Goal: Task Accomplishment & Management: Complete application form

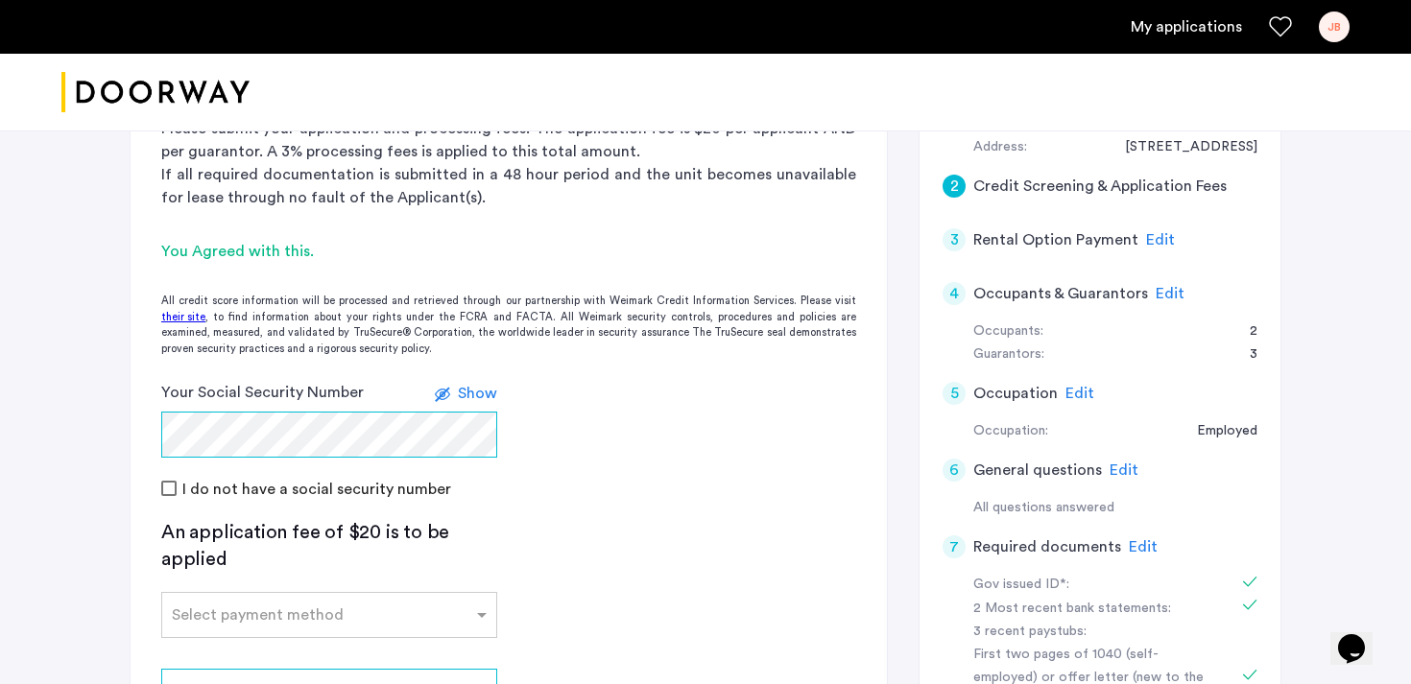
scroll to position [504, 0]
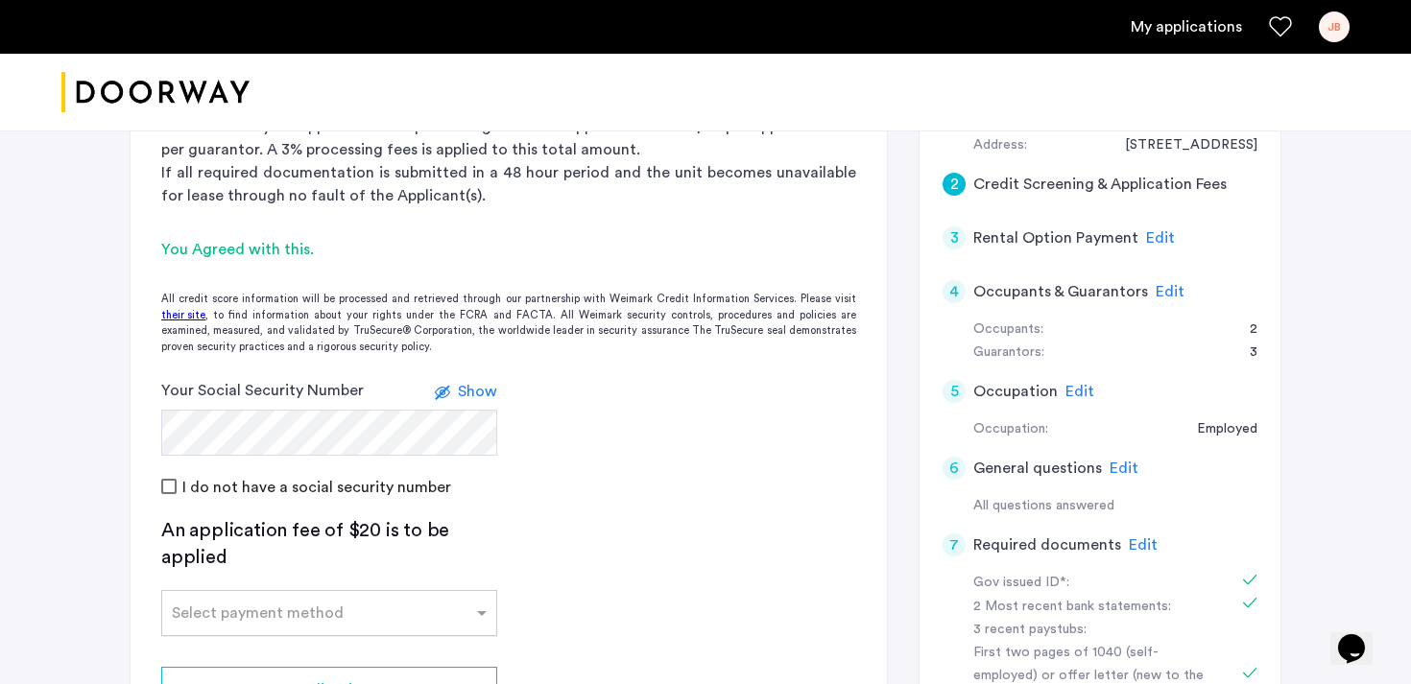
click at [251, 603] on input "text" at bounding box center [310, 609] width 276 height 13
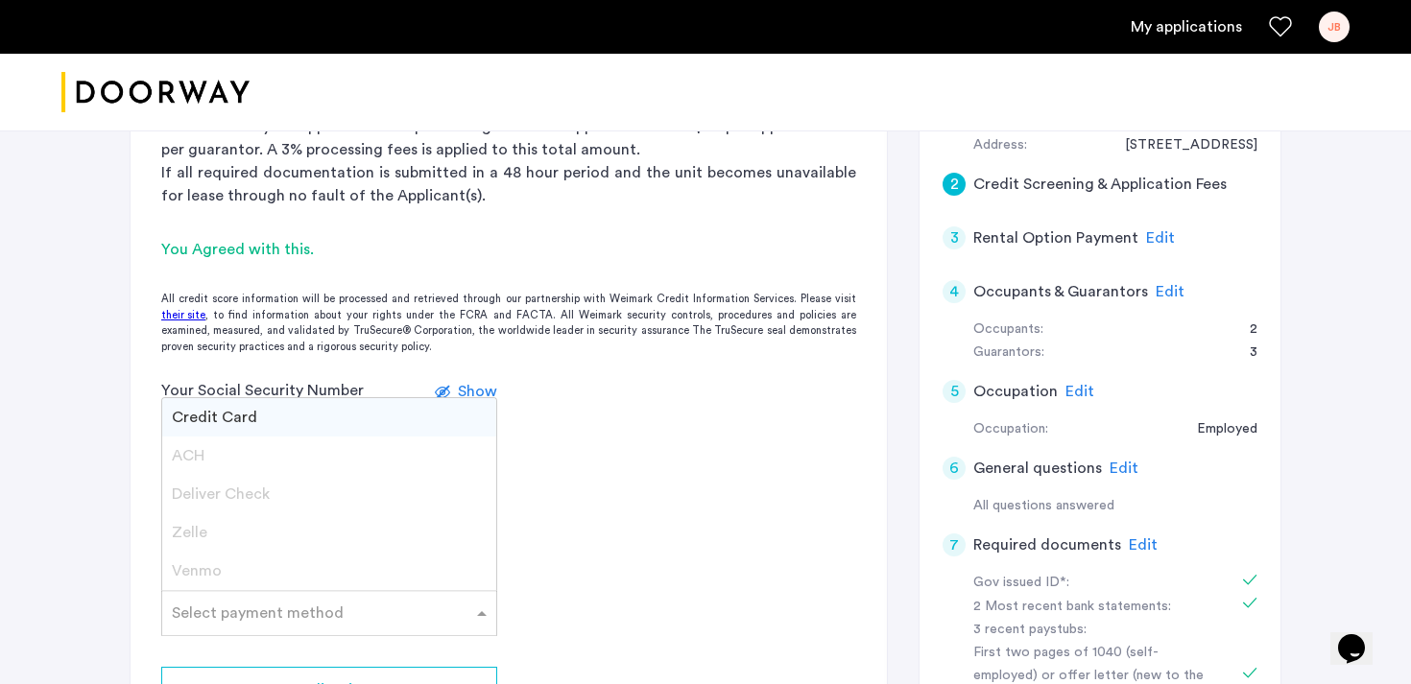
click at [226, 410] on span "Credit Card" at bounding box center [214, 417] width 85 height 15
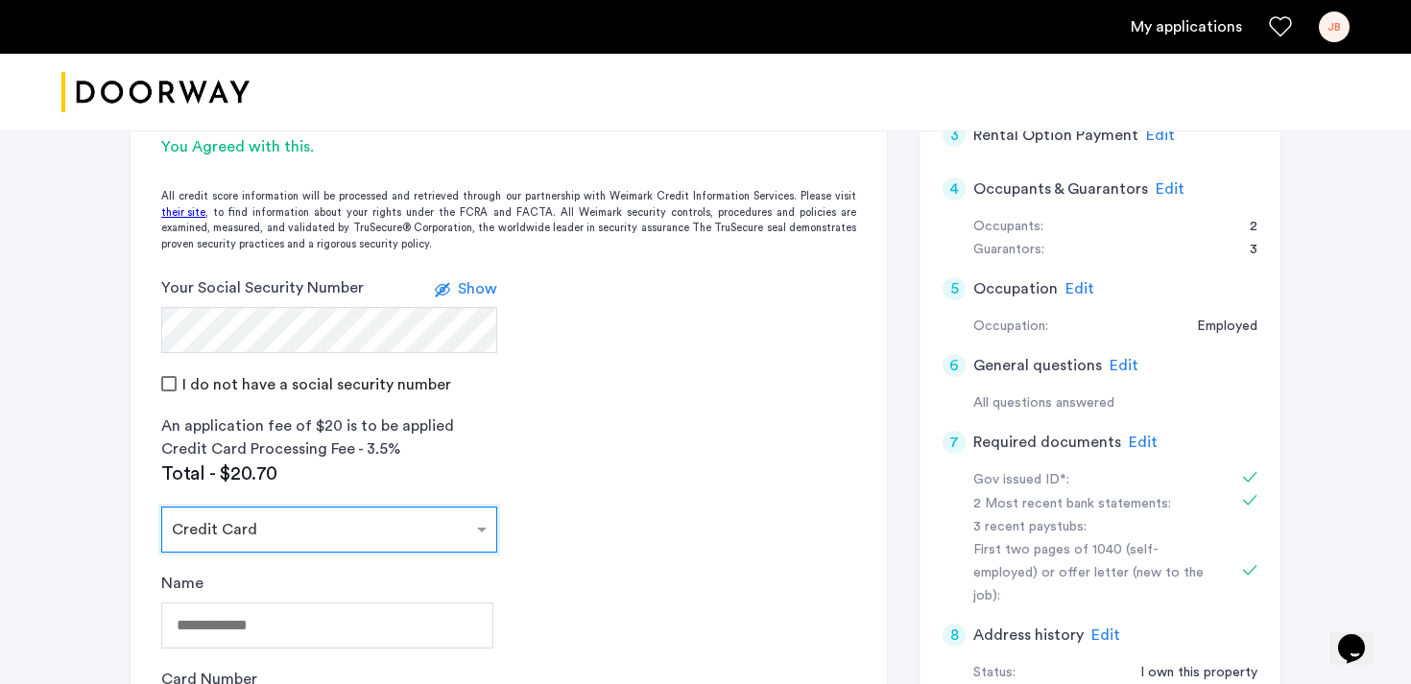
scroll to position [608, 0]
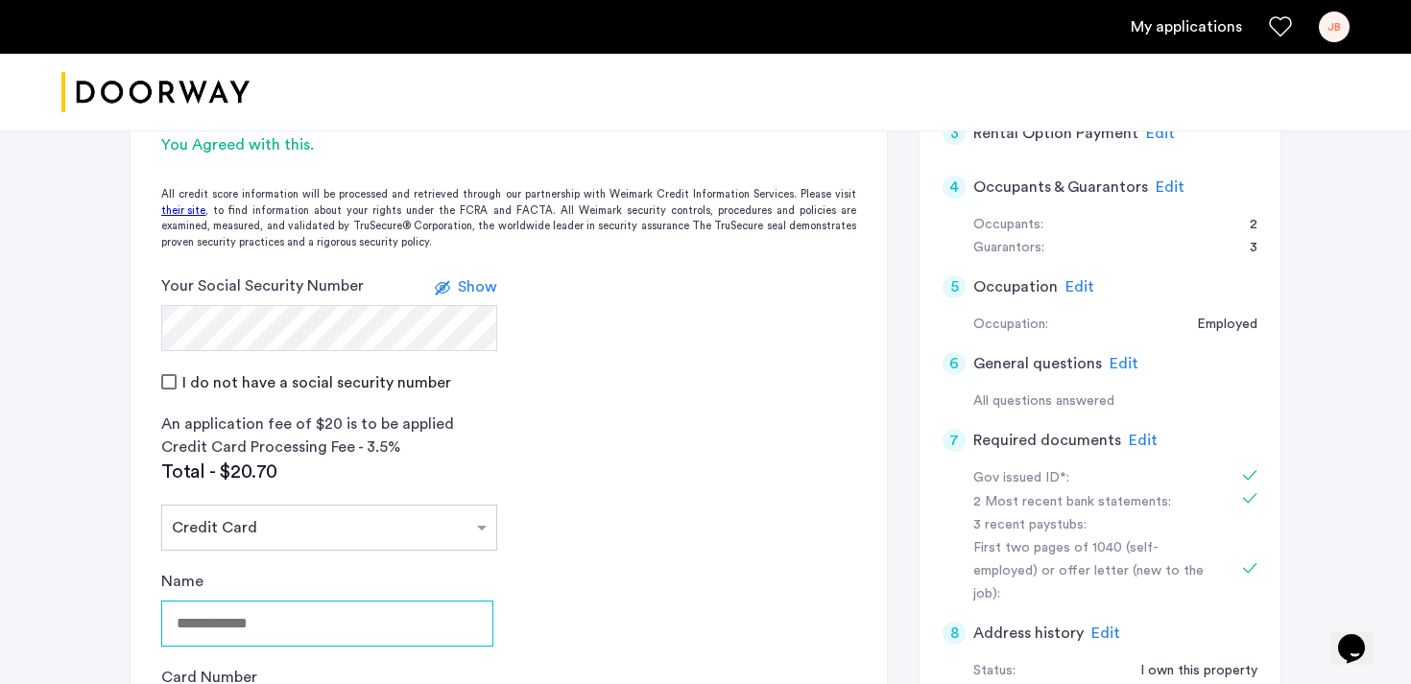
click at [242, 601] on input "Name" at bounding box center [327, 624] width 332 height 46
type input "**********"
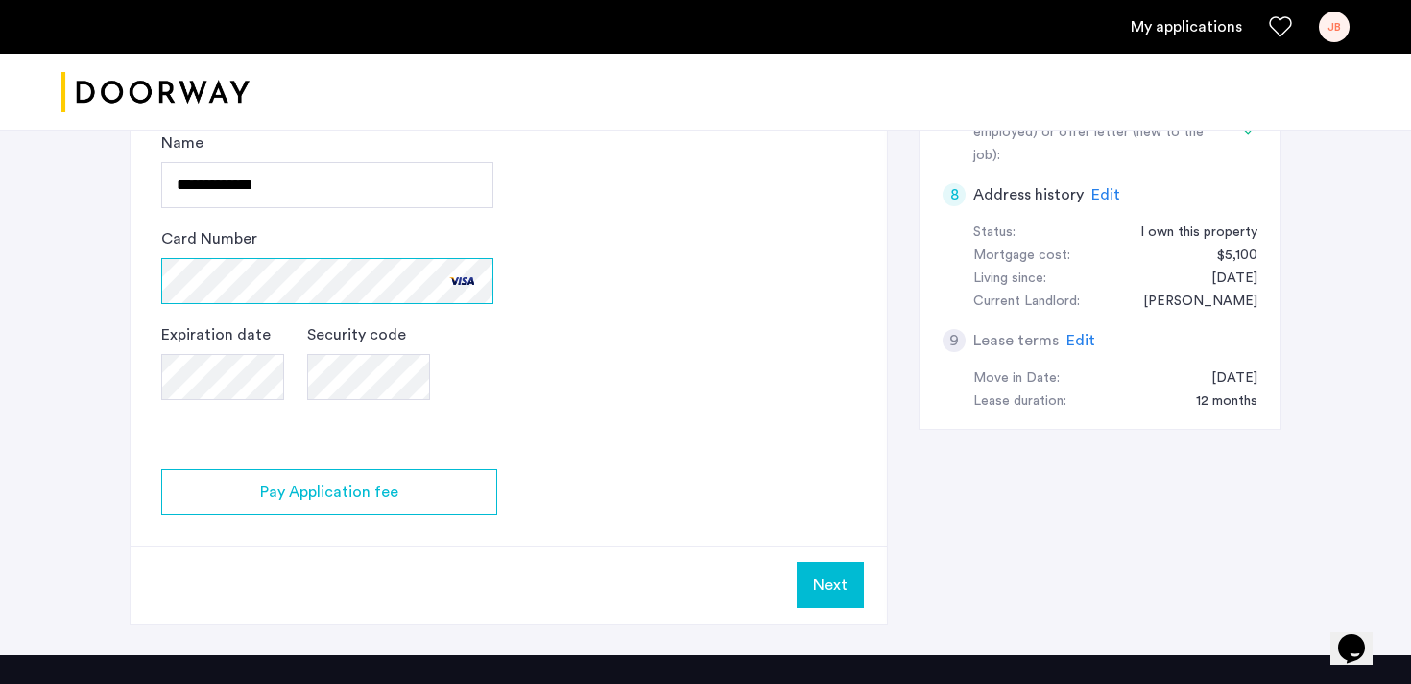
scroll to position [1050, 0]
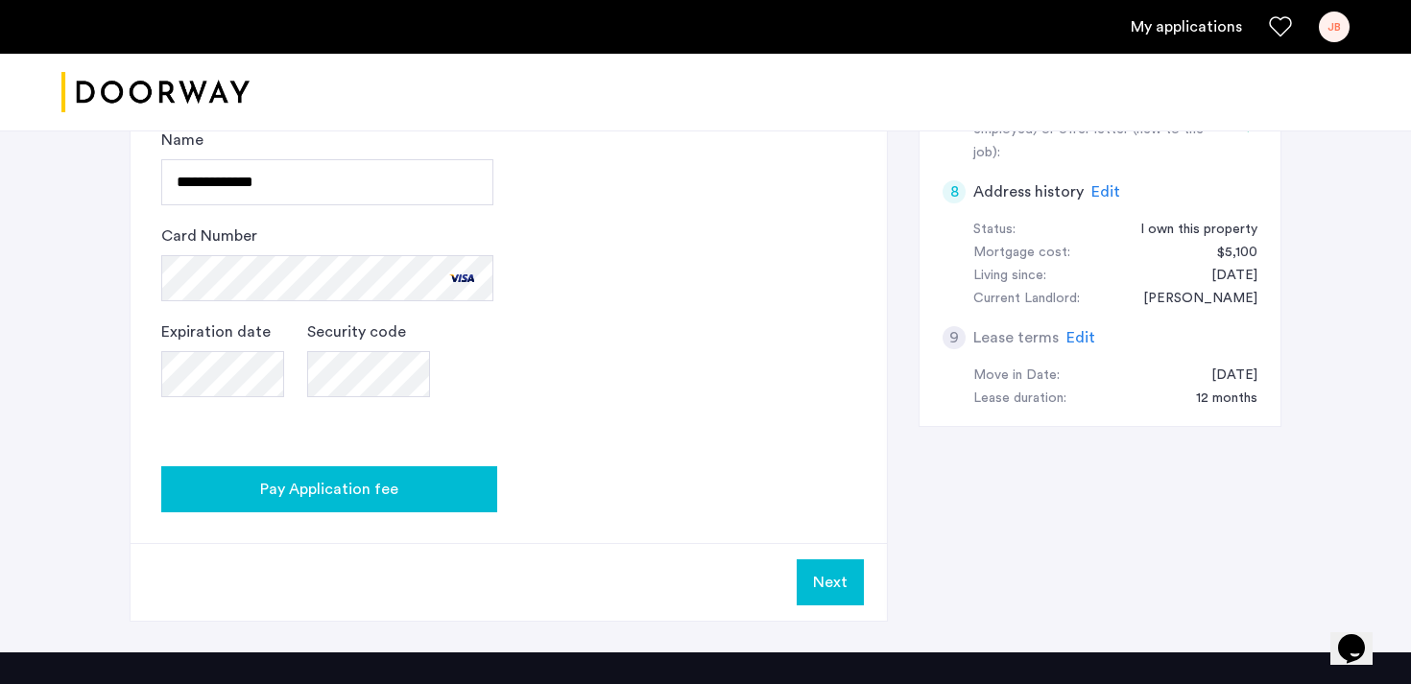
click at [429, 478] on div "Pay Application fee" at bounding box center [329, 489] width 305 height 23
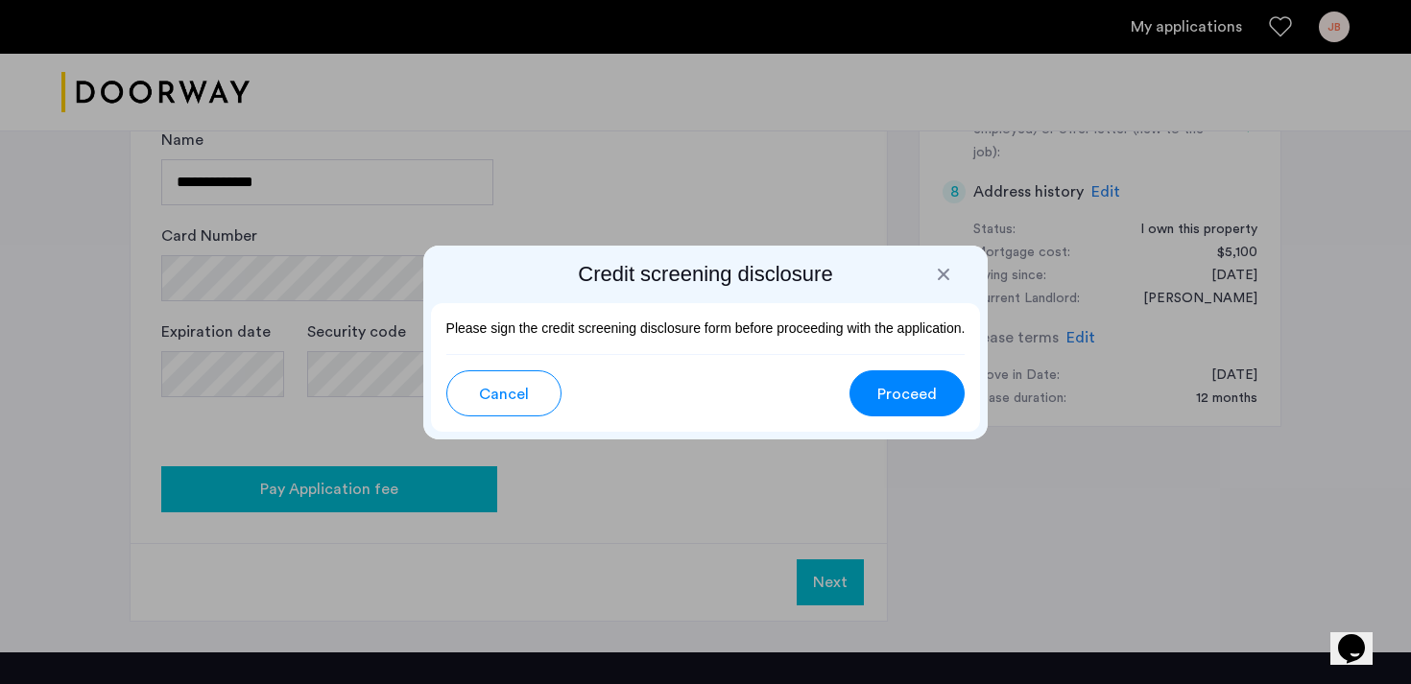
scroll to position [0, 0]
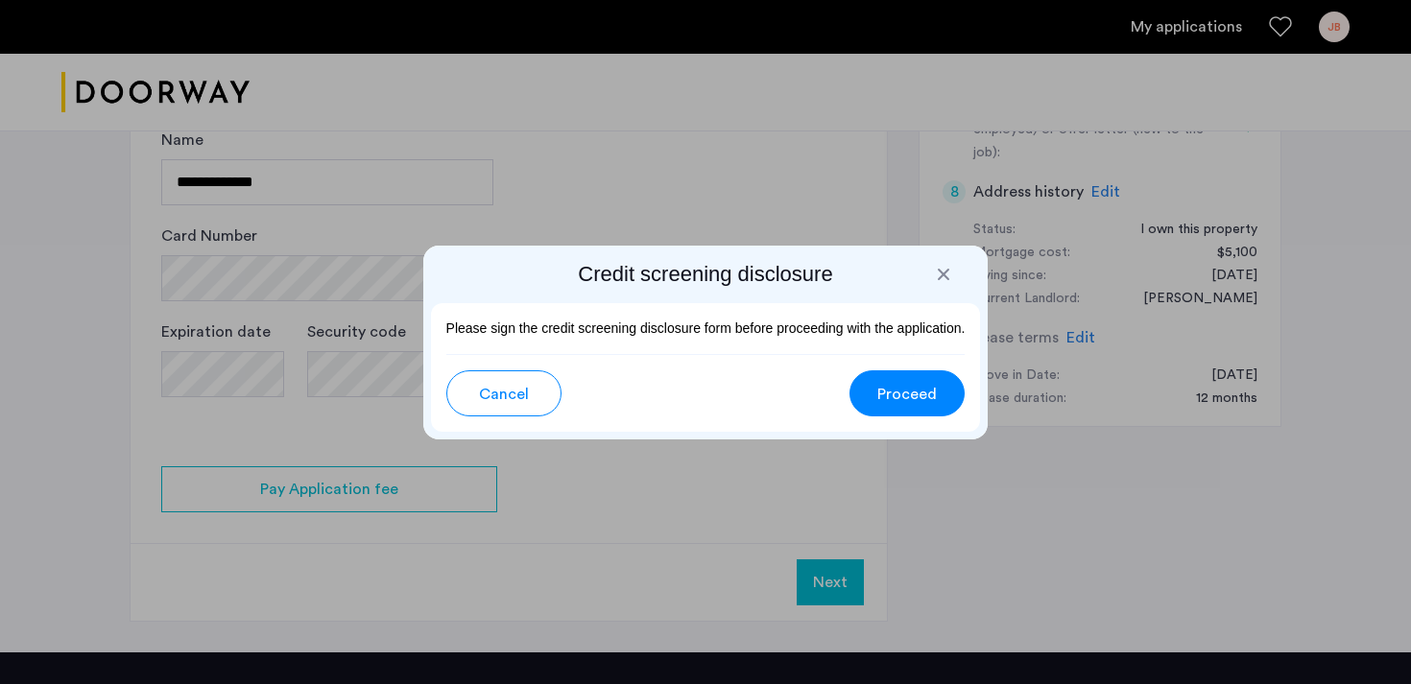
click at [892, 397] on span "Proceed" at bounding box center [907, 394] width 60 height 23
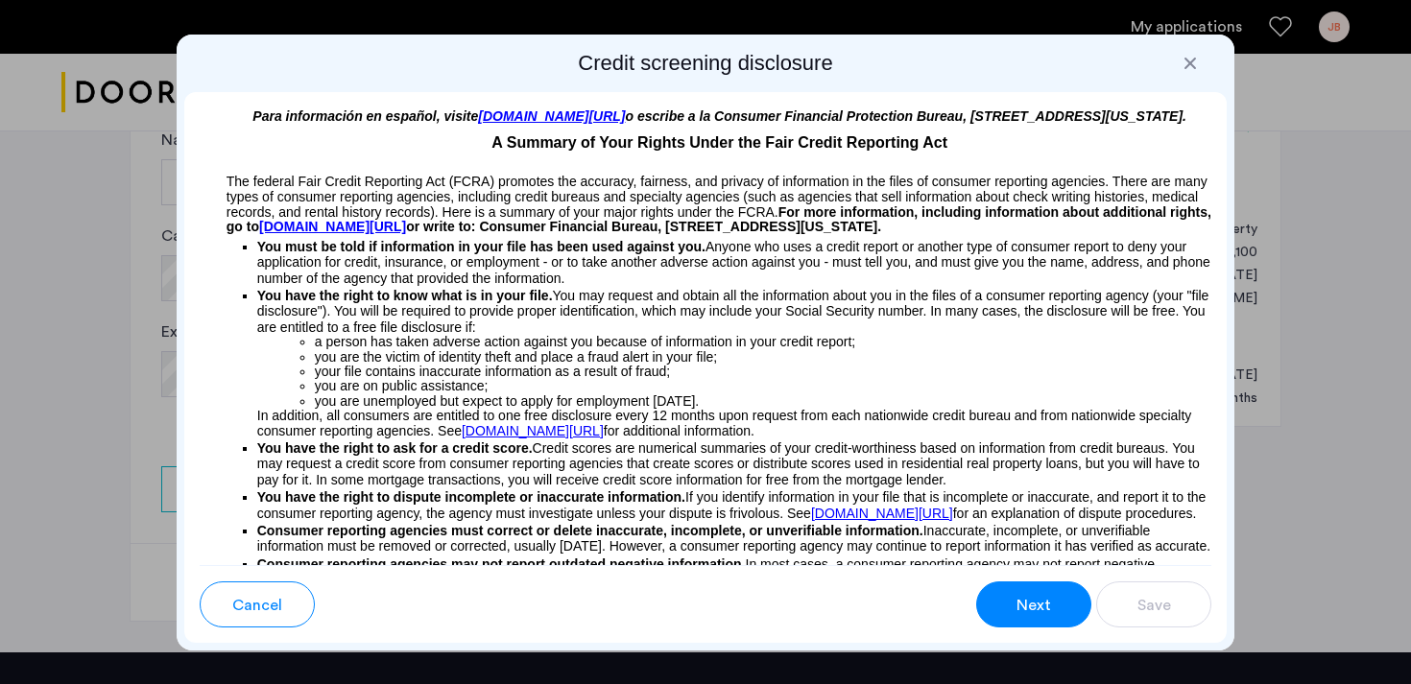
click at [1011, 611] on button "Next" at bounding box center [1033, 605] width 115 height 46
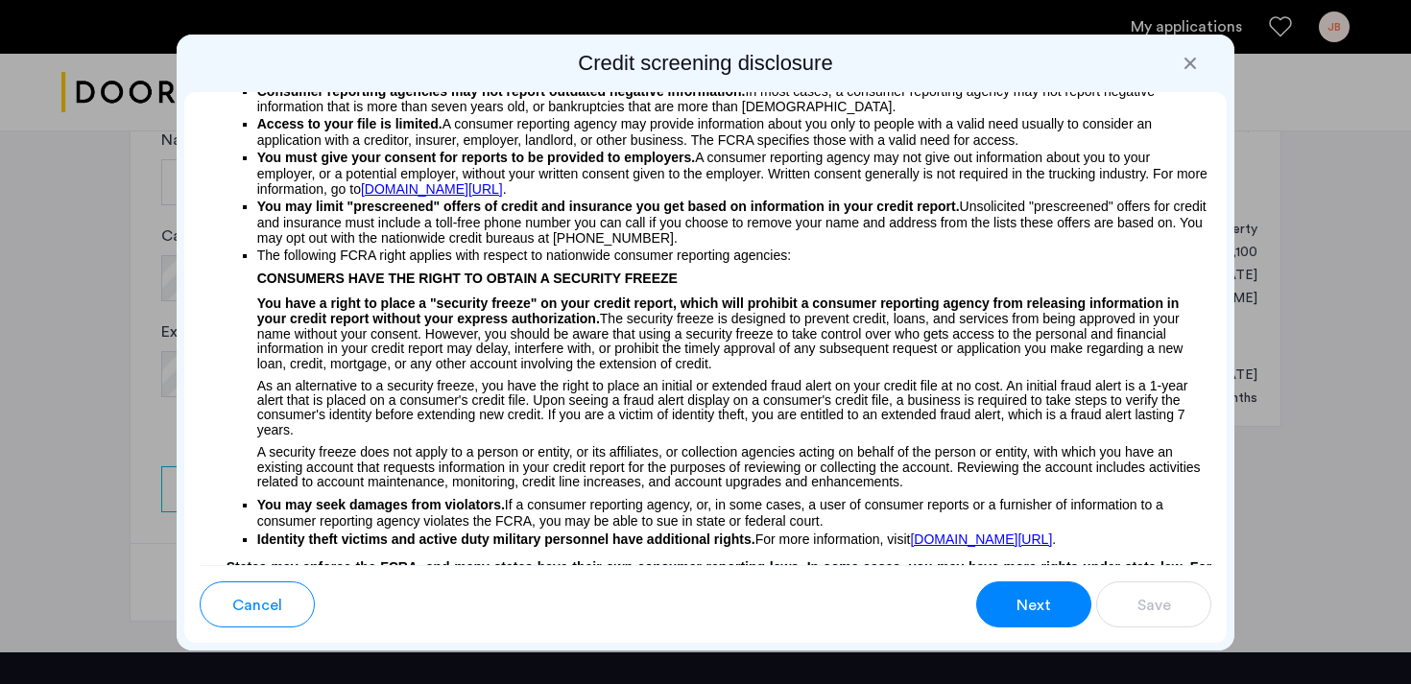
click at [1011, 611] on button "Next" at bounding box center [1033, 605] width 115 height 46
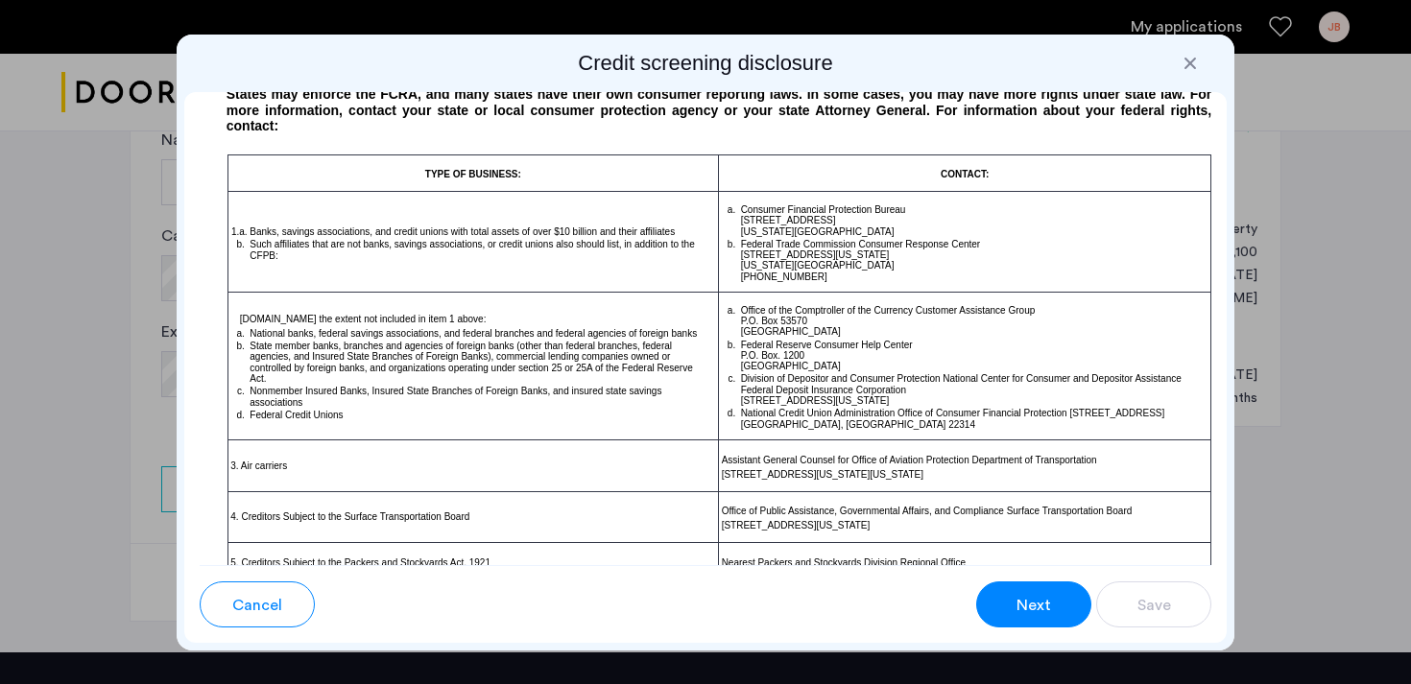
click at [1011, 611] on button "Next" at bounding box center [1033, 605] width 115 height 46
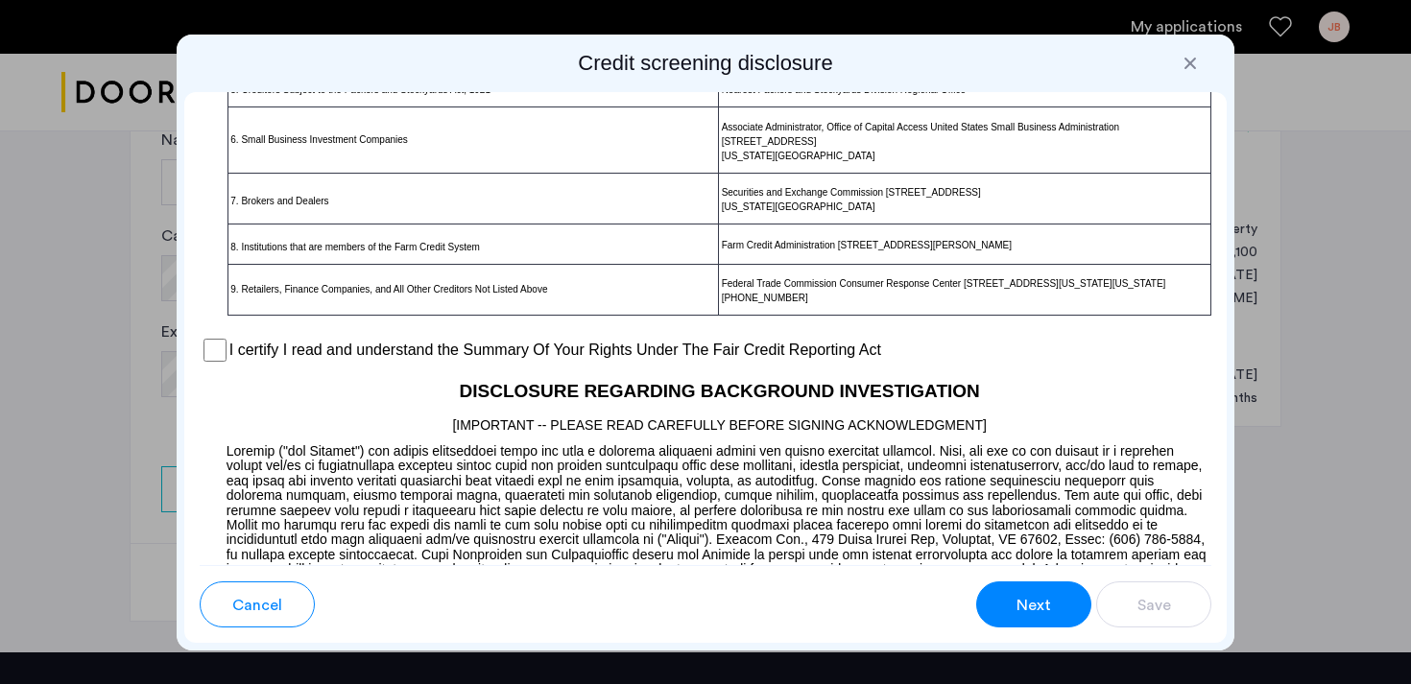
click at [1011, 611] on button "Next" at bounding box center [1033, 605] width 115 height 46
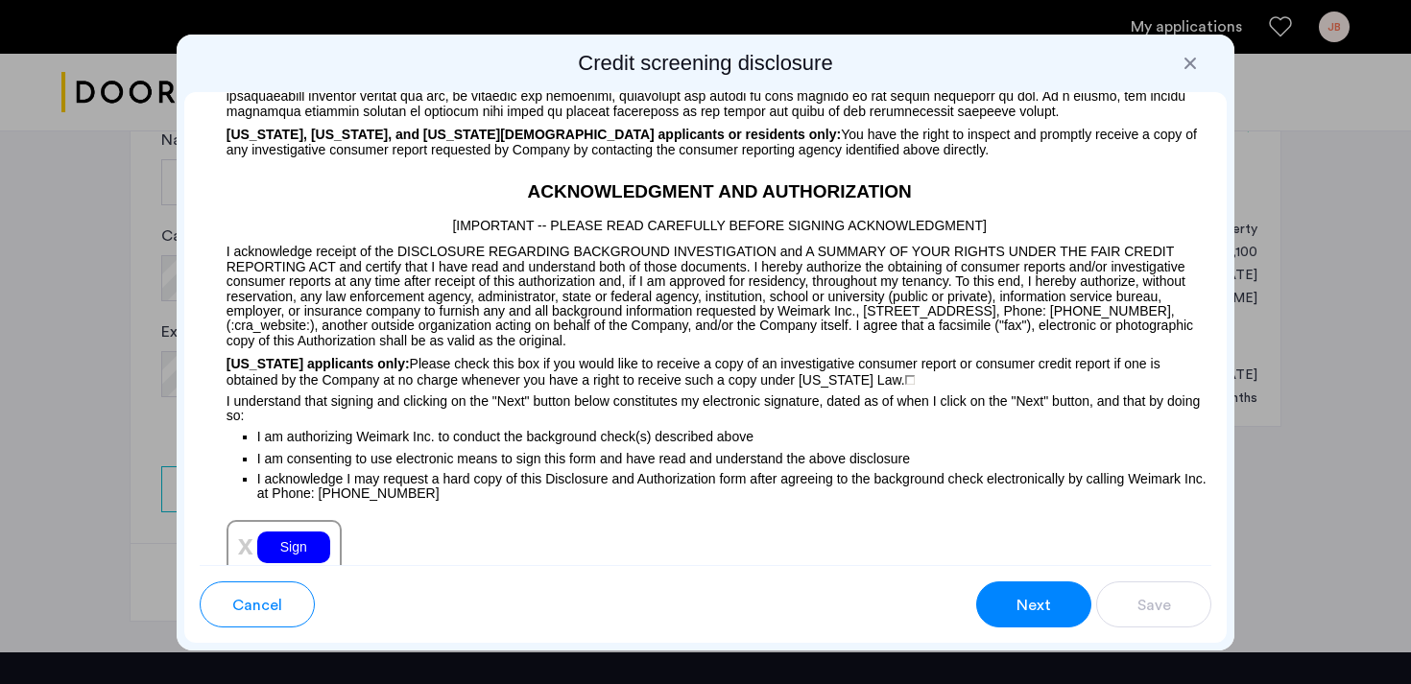
click at [1011, 611] on button "Next" at bounding box center [1033, 605] width 115 height 46
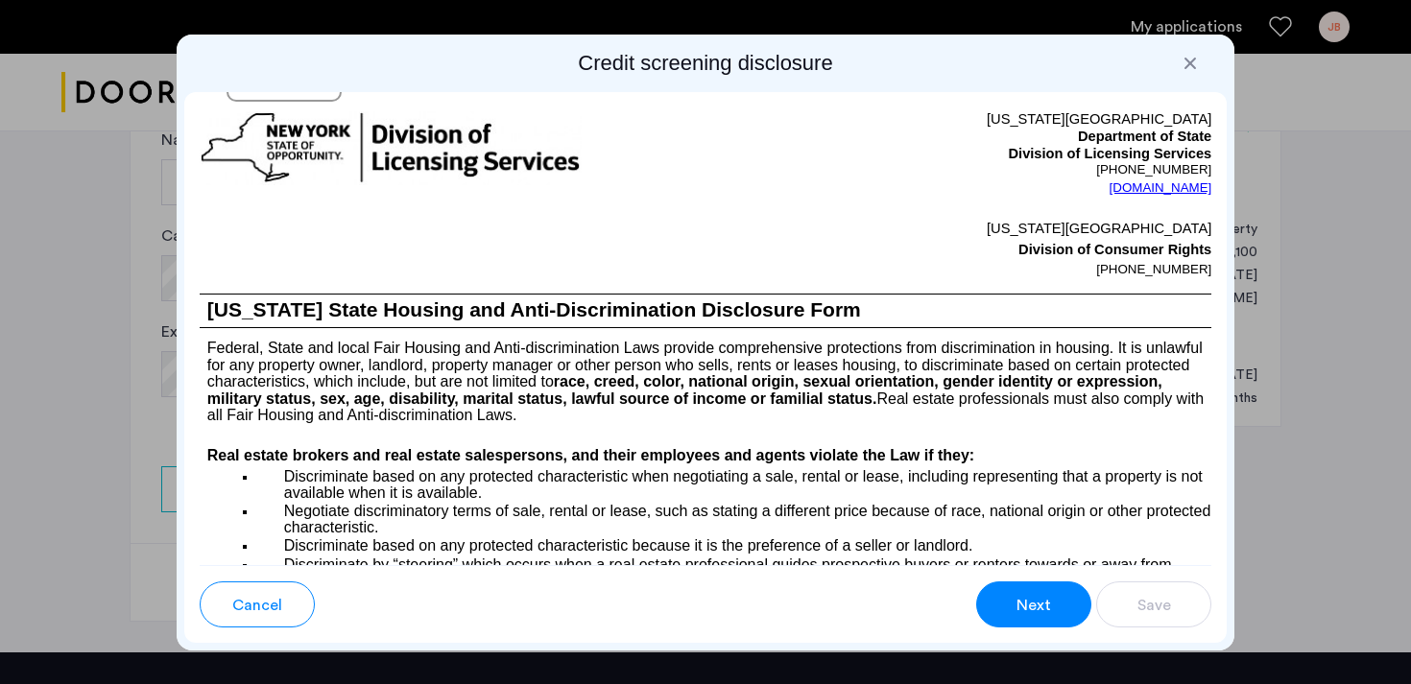
click at [1011, 611] on button "Next" at bounding box center [1033, 605] width 115 height 46
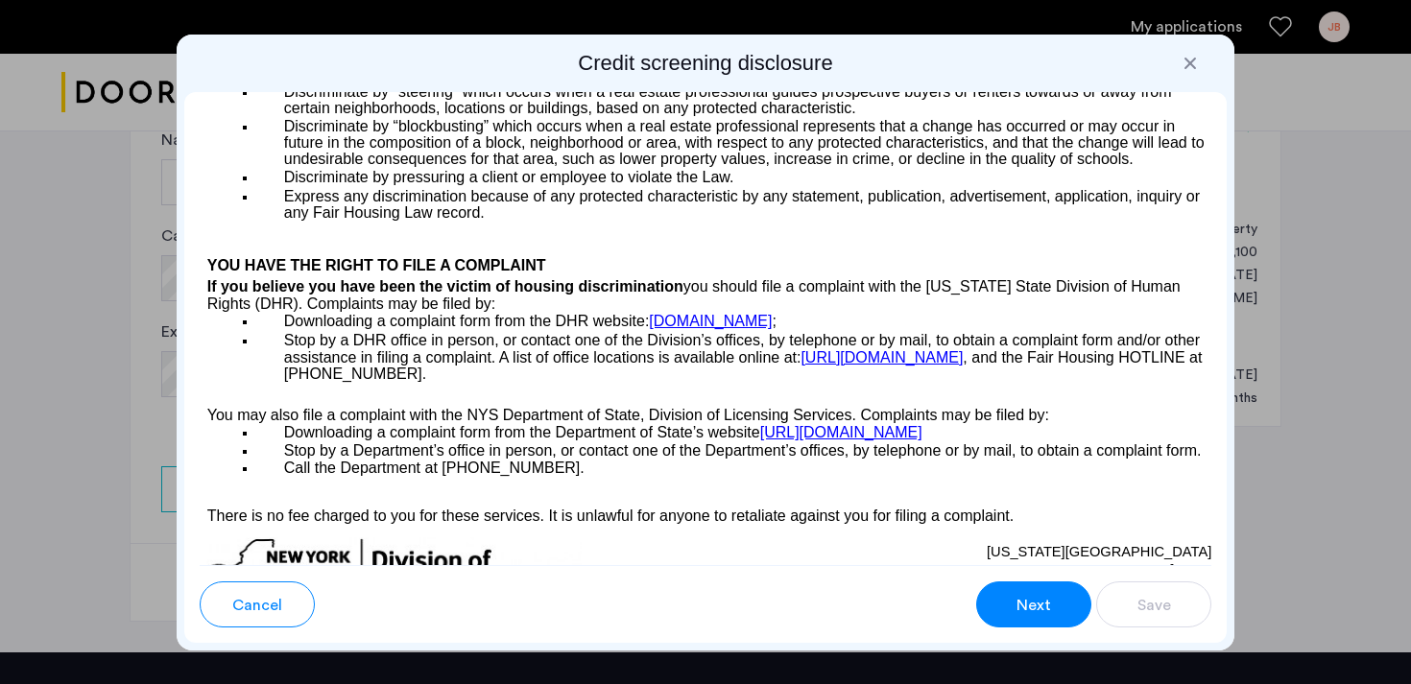
click at [1011, 611] on button "Next" at bounding box center [1033, 605] width 115 height 46
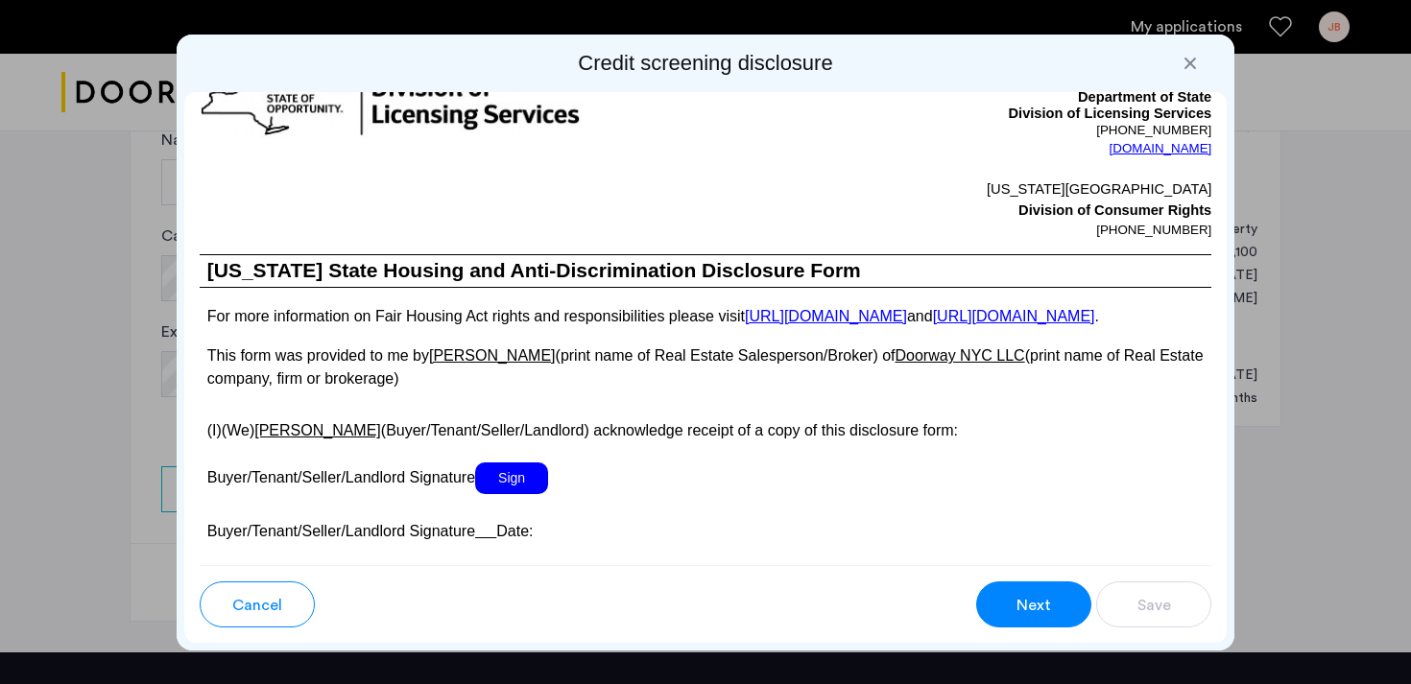
click at [1011, 611] on button "Next" at bounding box center [1033, 605] width 115 height 46
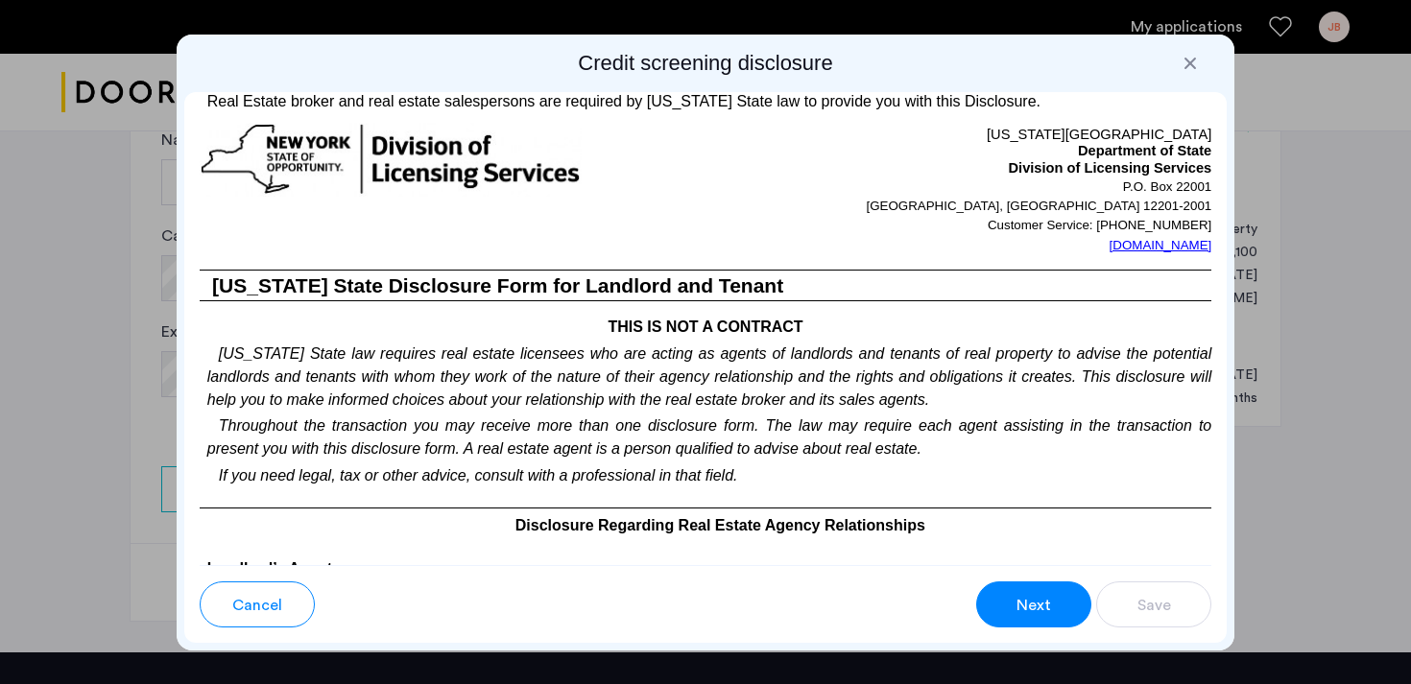
click at [1011, 611] on button "Next" at bounding box center [1033, 605] width 115 height 46
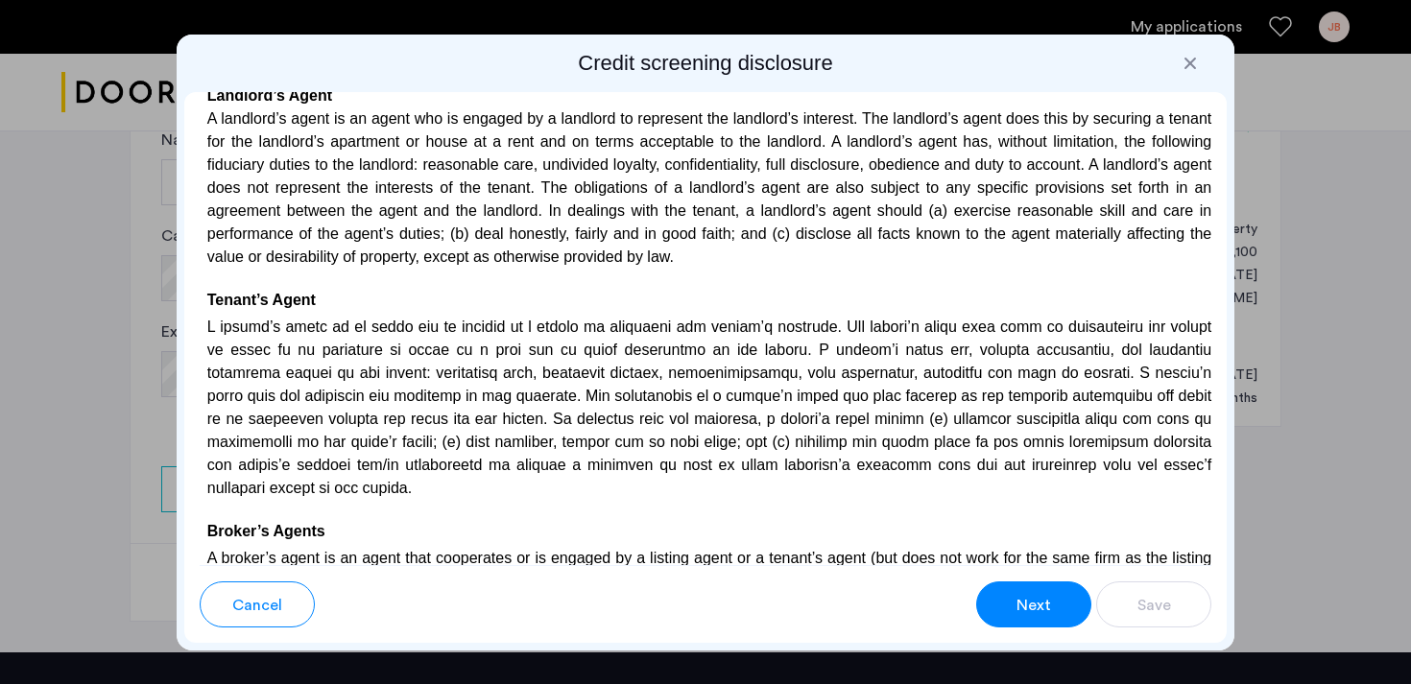
click at [1011, 611] on button "Next" at bounding box center [1033, 605] width 115 height 46
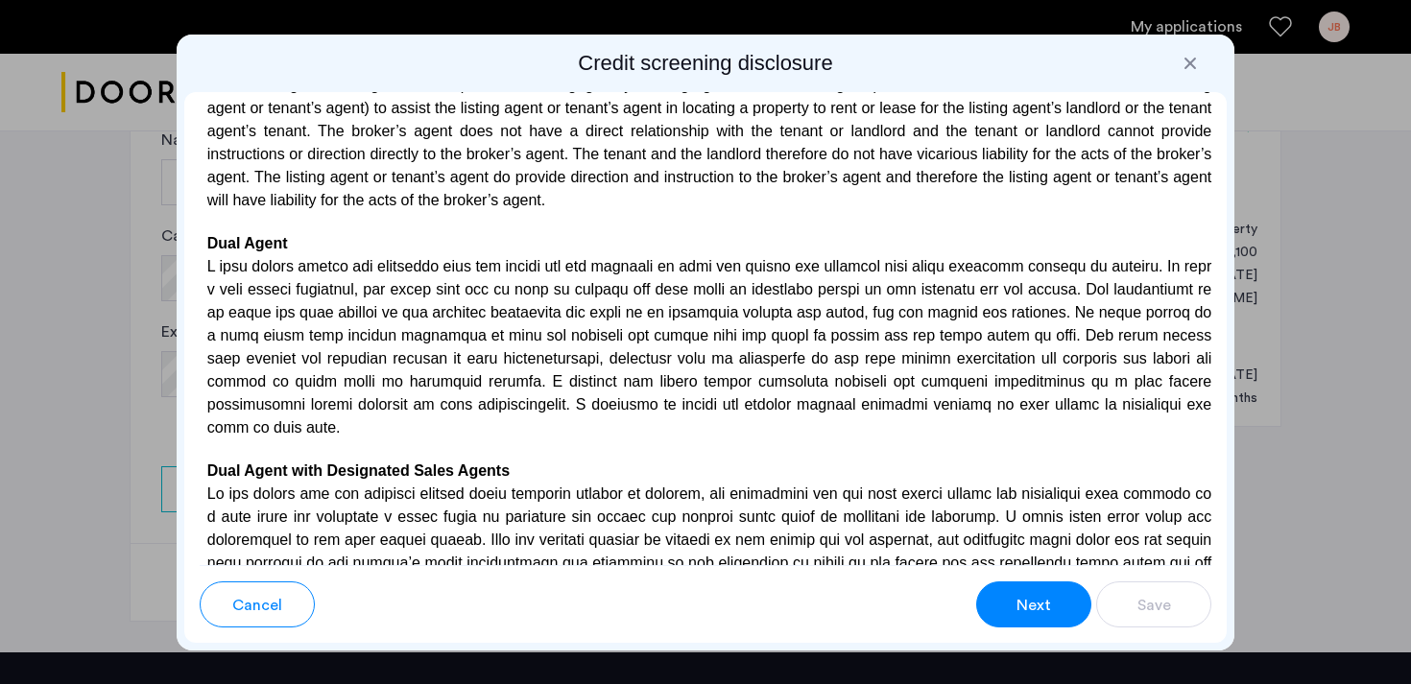
click at [1011, 611] on button "Next" at bounding box center [1033, 605] width 115 height 46
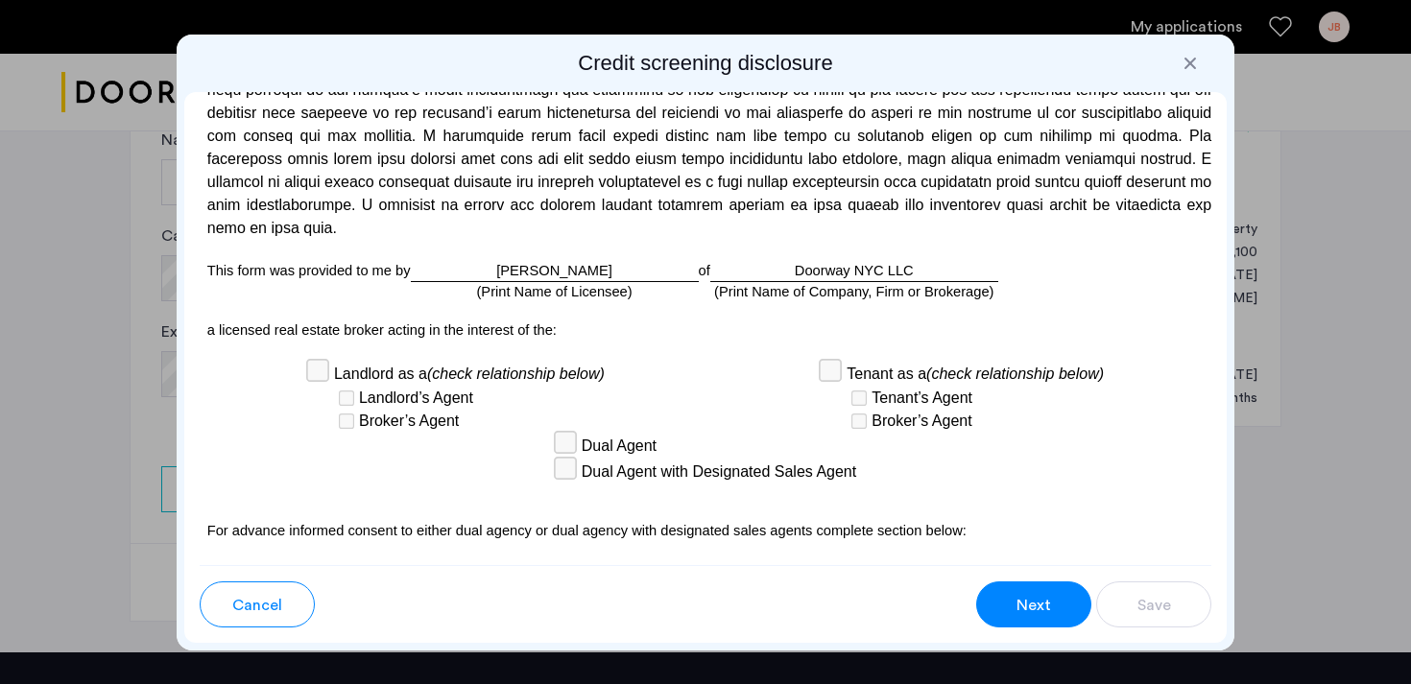
click at [1011, 611] on button "Next" at bounding box center [1033, 605] width 115 height 46
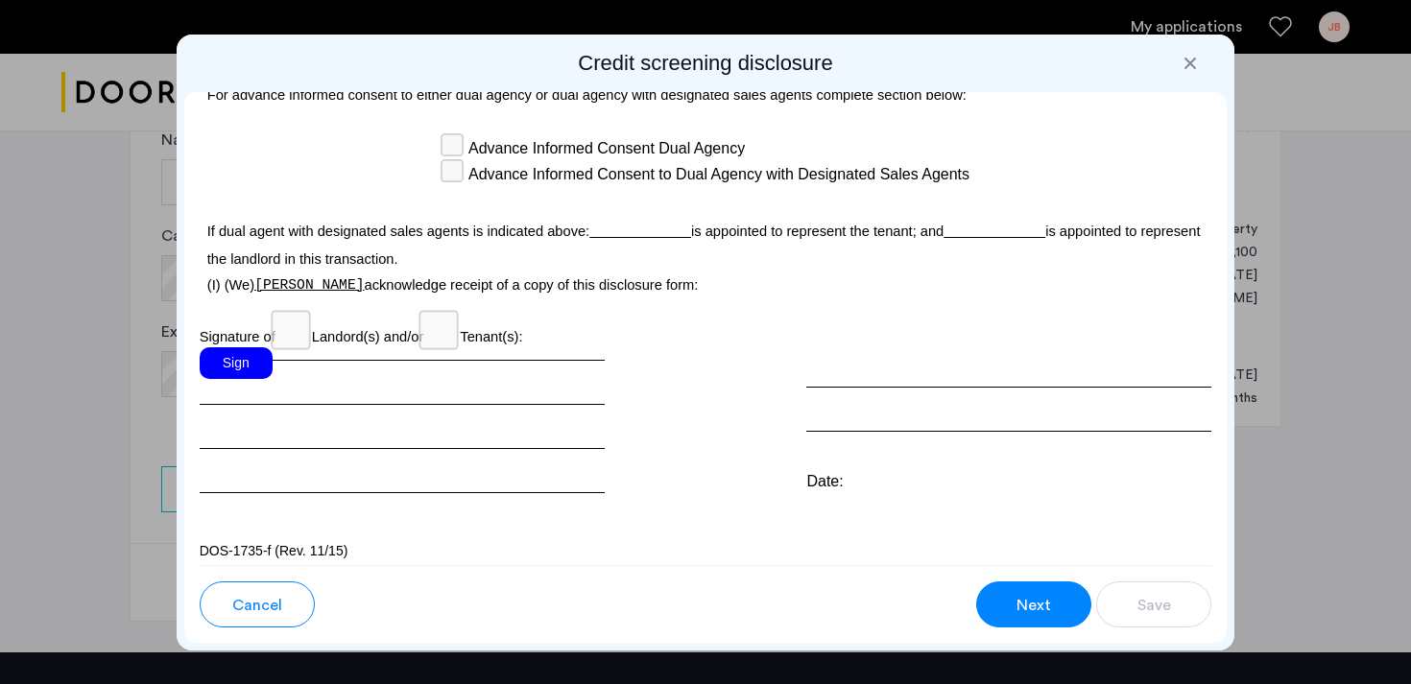
click at [1011, 611] on button "Next" at bounding box center [1033, 605] width 115 height 46
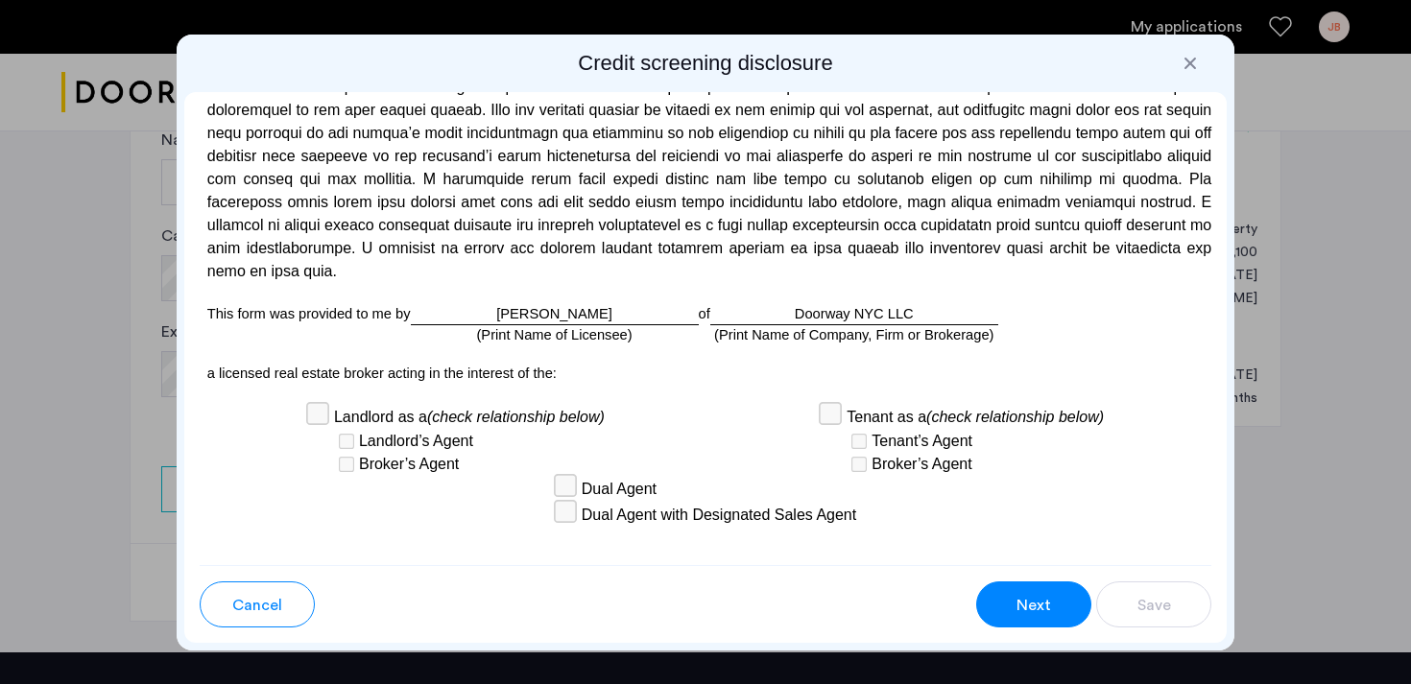
click at [1011, 611] on button "Next" at bounding box center [1033, 605] width 115 height 46
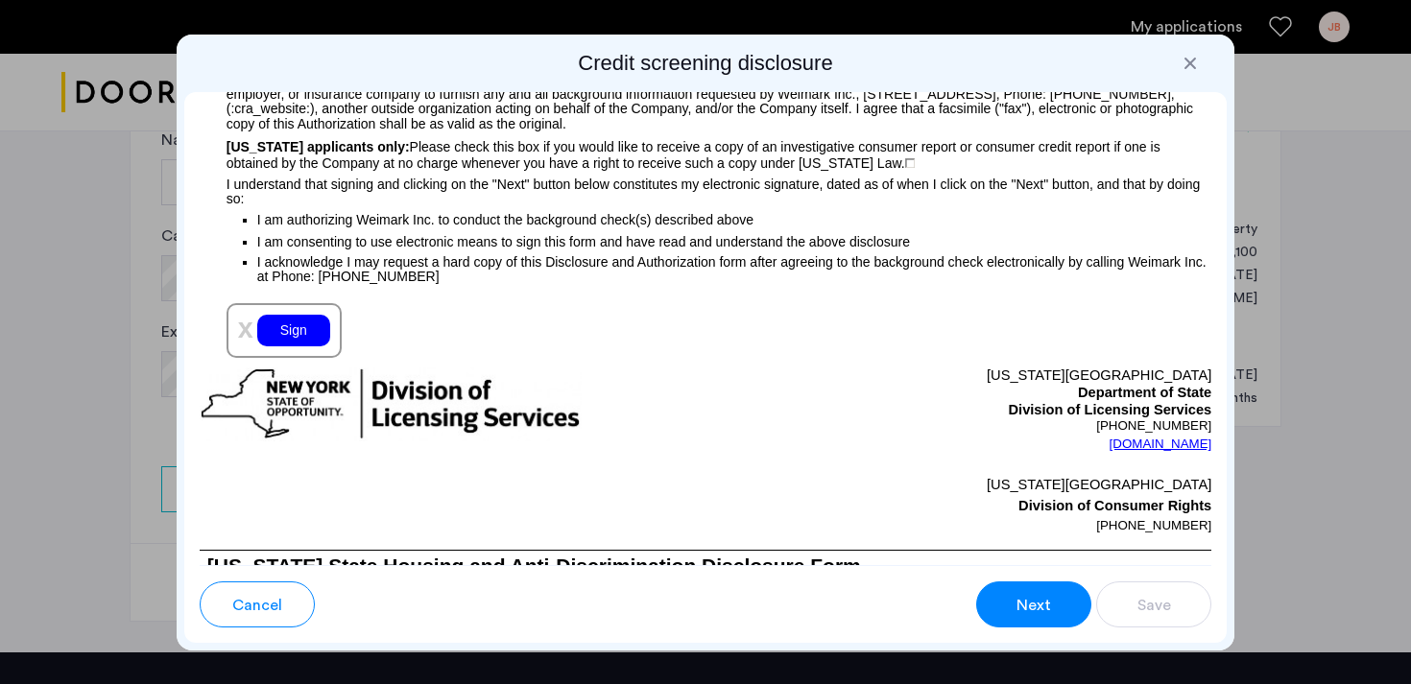
scroll to position [2128, 0]
click at [278, 347] on div "Para información en español, visite www.consumerfinance.gov/learnmore o escribe…" at bounding box center [705, 328] width 1043 height 473
click at [288, 346] on div "Sign" at bounding box center [293, 330] width 73 height 32
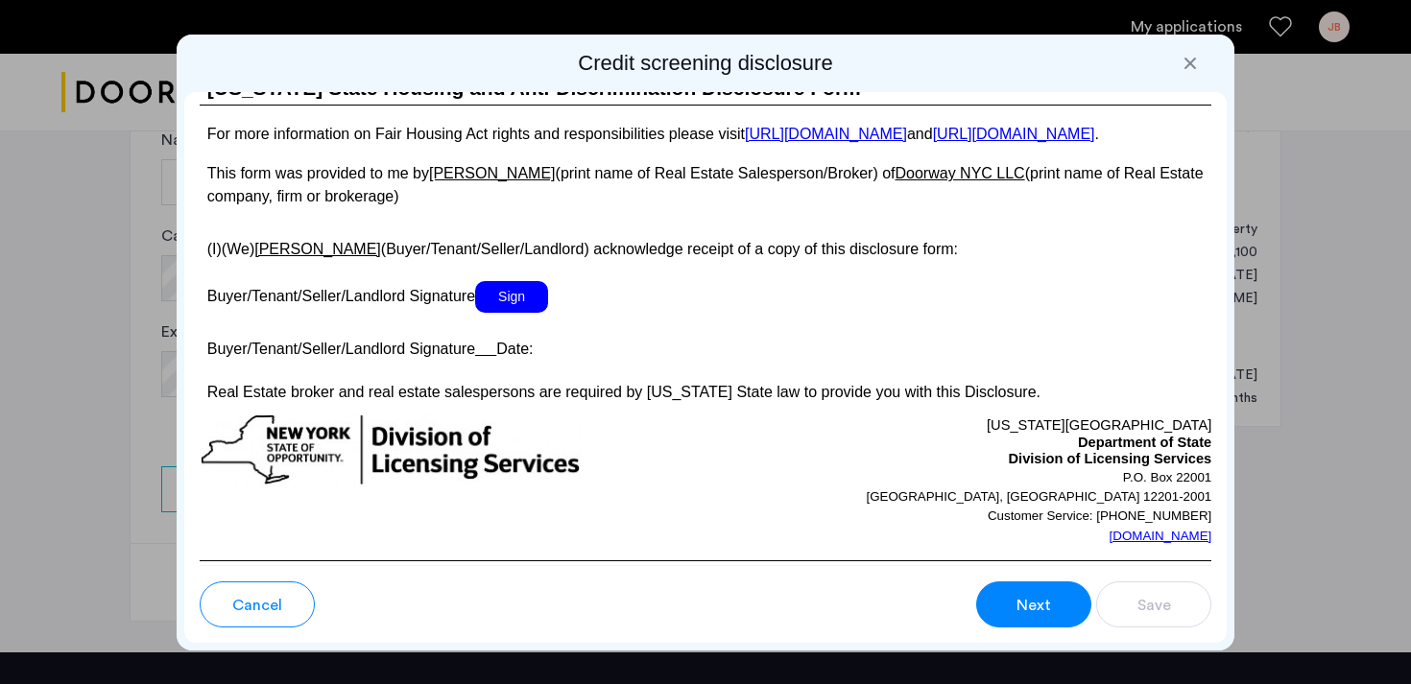
scroll to position [3539, 0]
click at [500, 312] on span "Sign" at bounding box center [511, 296] width 73 height 32
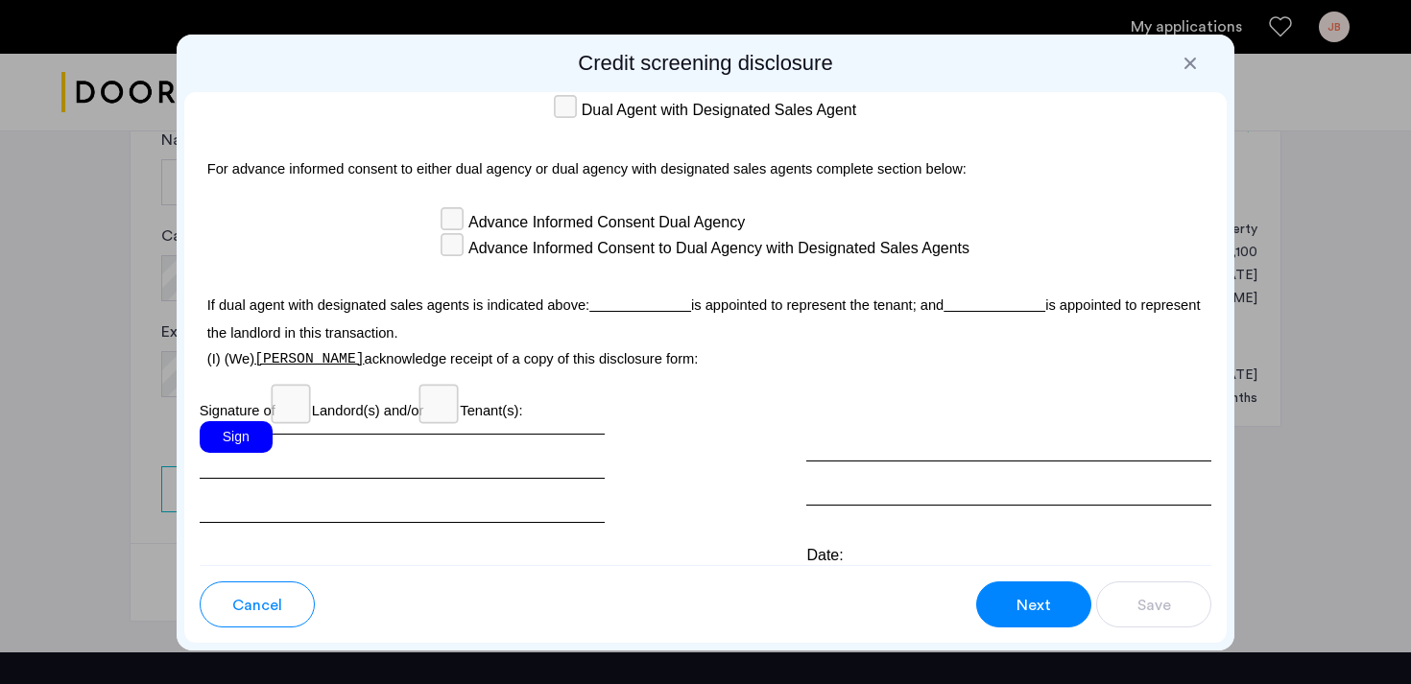
scroll to position [5616, 0]
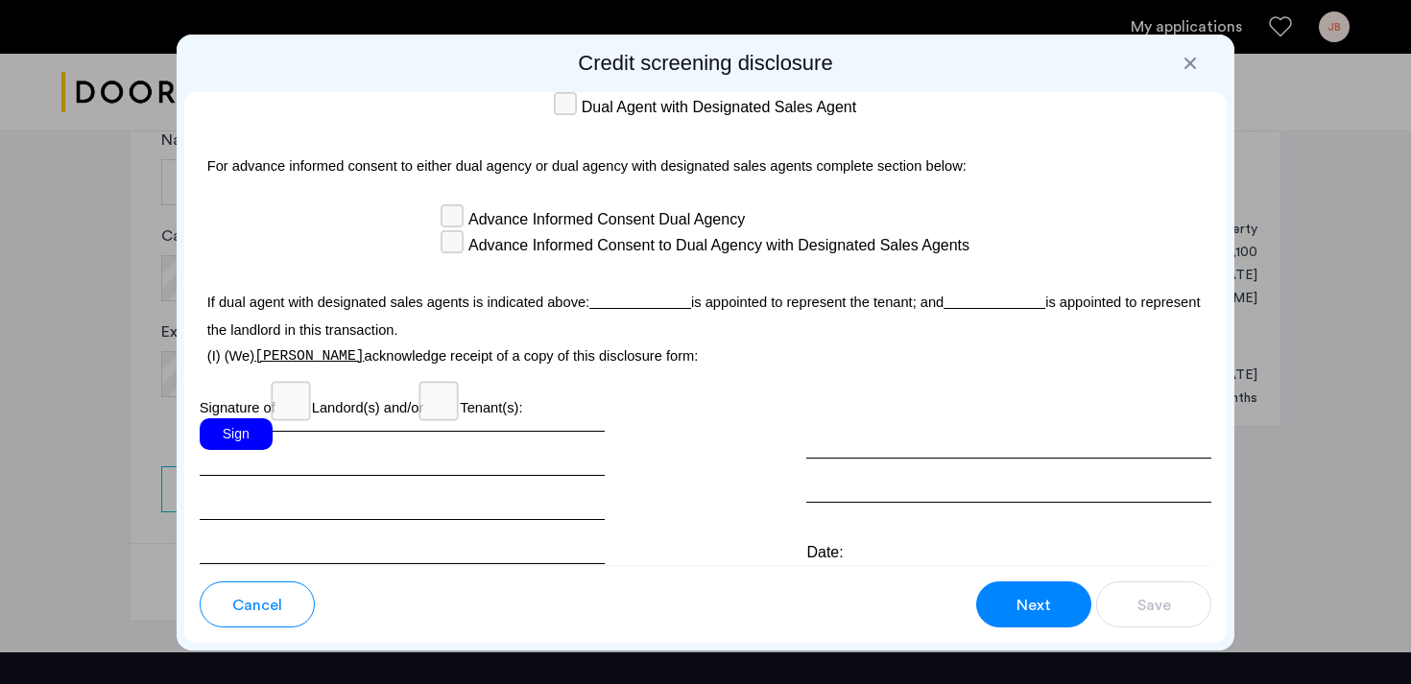
click at [238, 418] on div "Sign" at bounding box center [236, 434] width 73 height 32
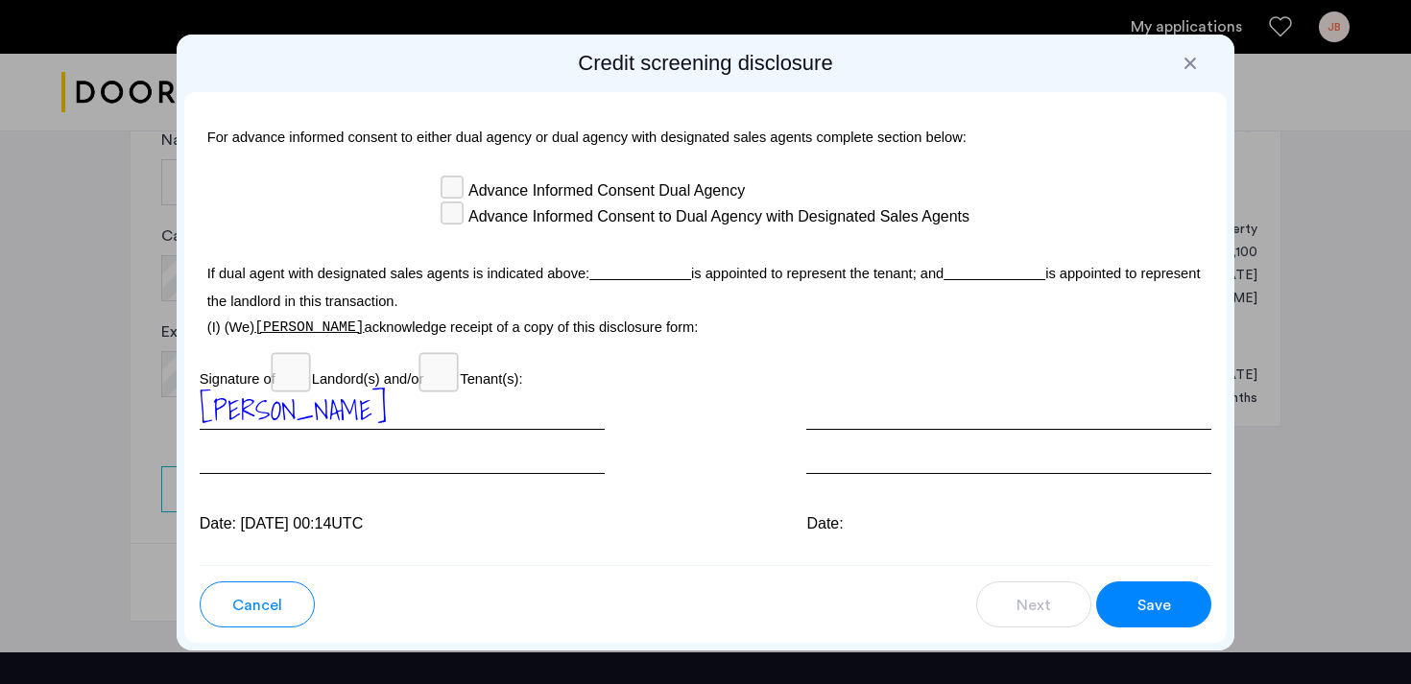
scroll to position [5686, 0]
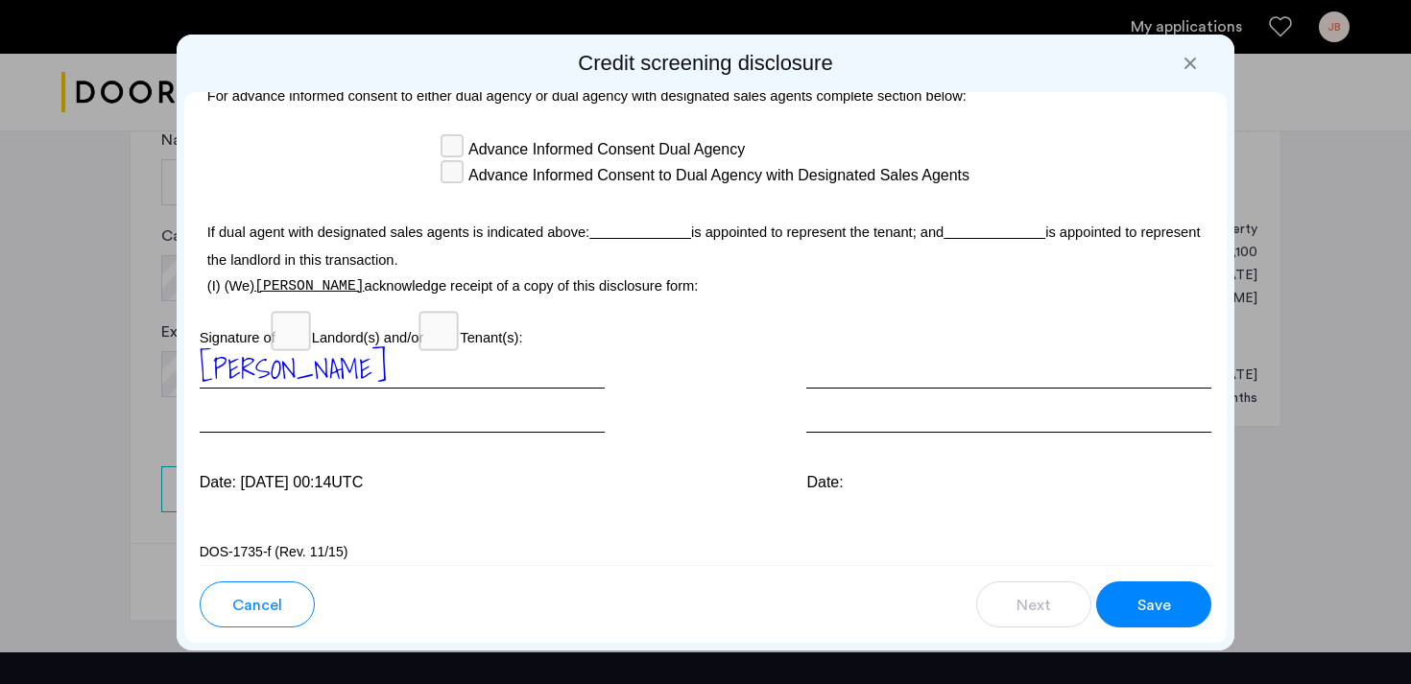
click at [1124, 600] on button "Save" at bounding box center [1153, 605] width 115 height 46
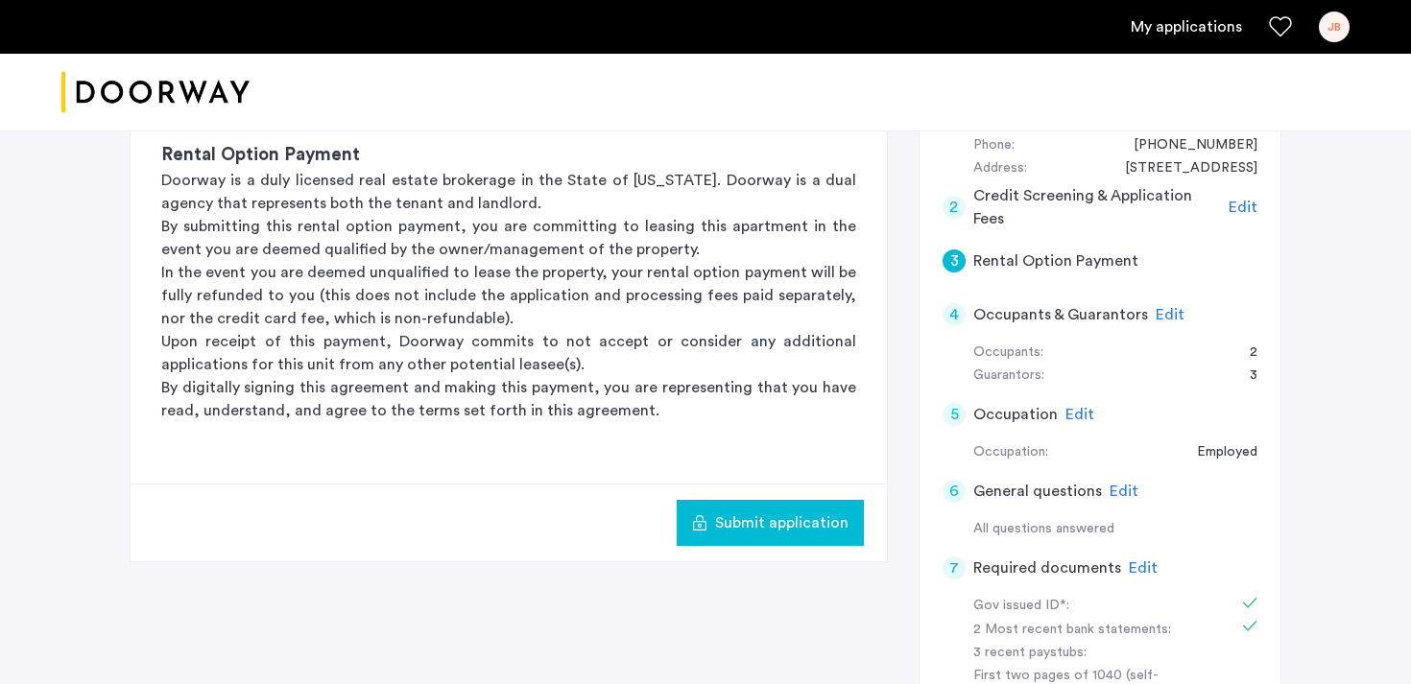
scroll to position [488, 0]
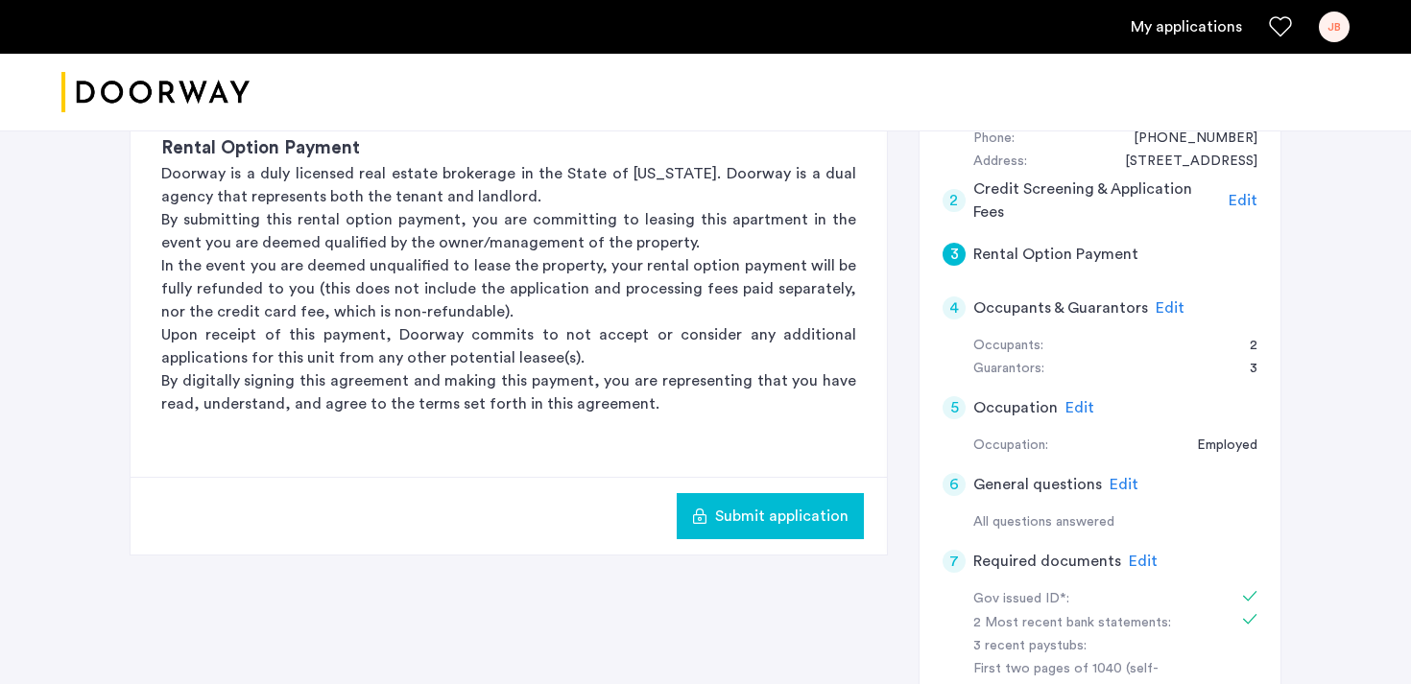
click at [1131, 554] on span "Edit" at bounding box center [1143, 561] width 29 height 15
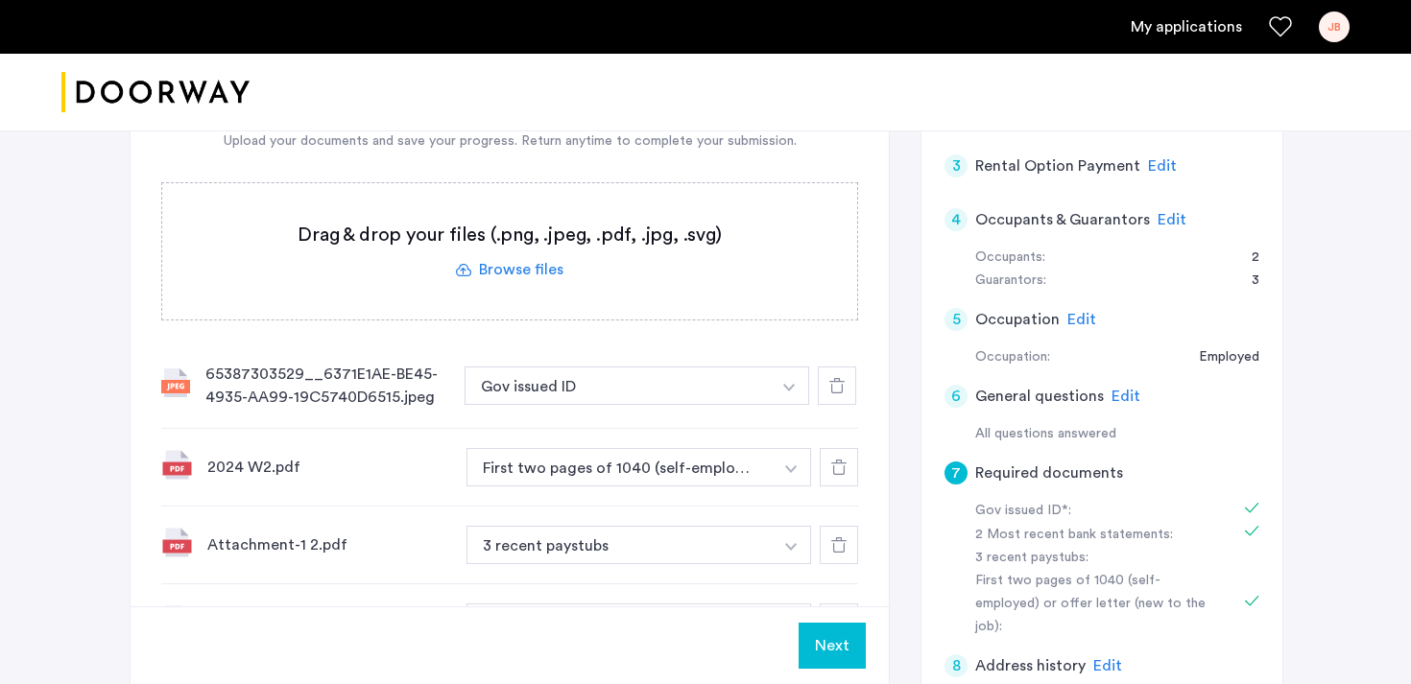
scroll to position [532, 0]
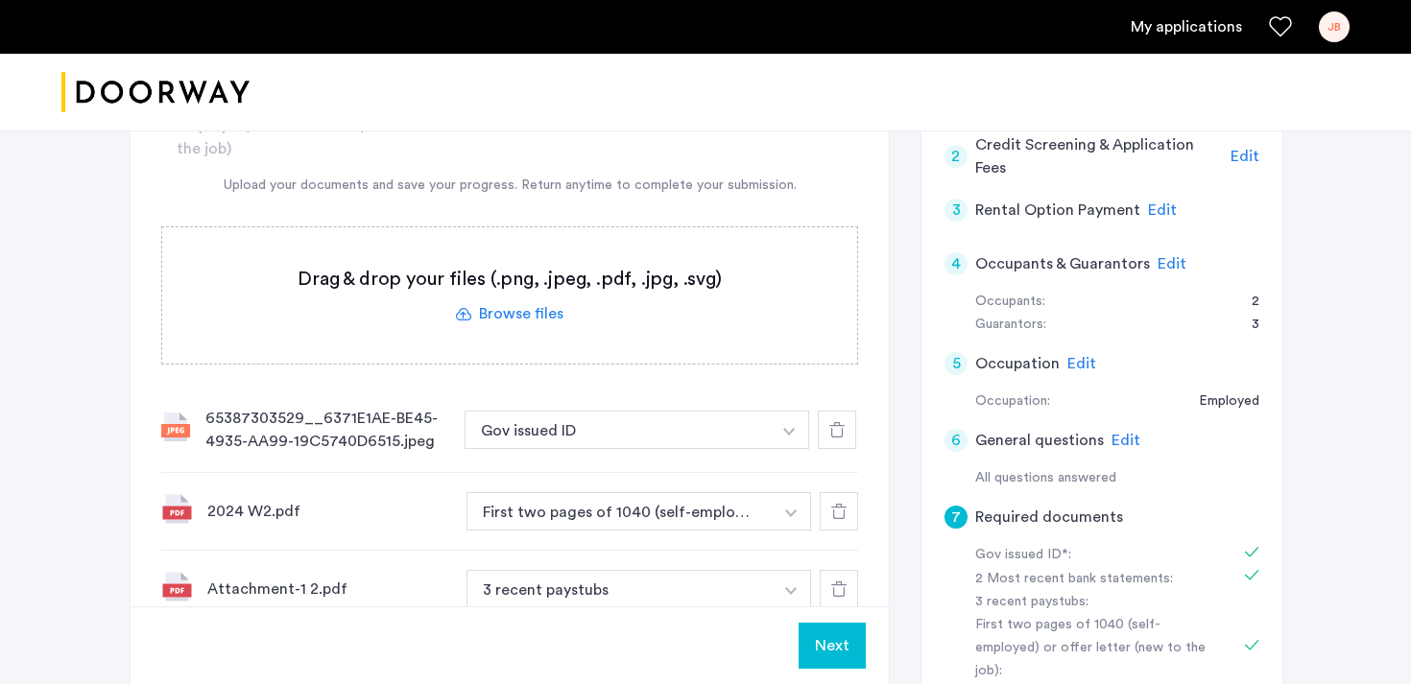
click at [517, 254] on label at bounding box center [509, 295] width 695 height 136
click at [0, 0] on input "file" at bounding box center [0, 0] width 0 height 0
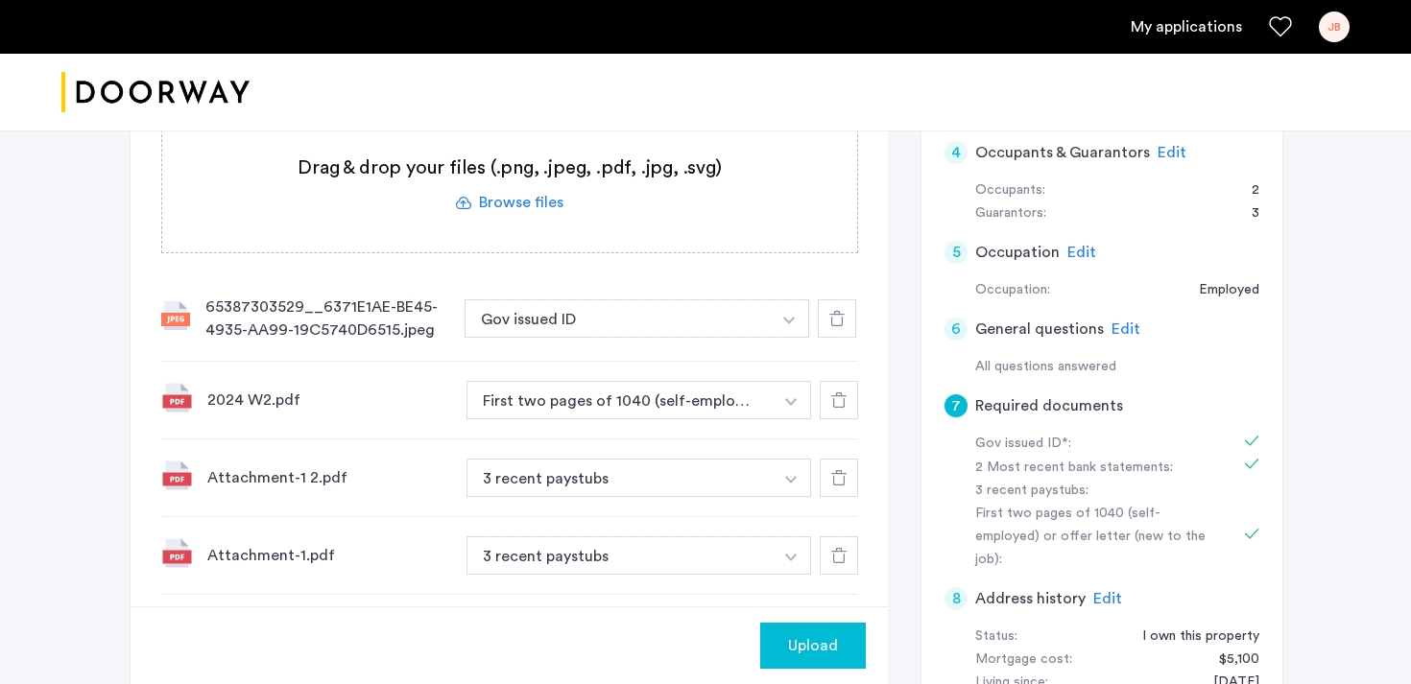
scroll to position [637, 0]
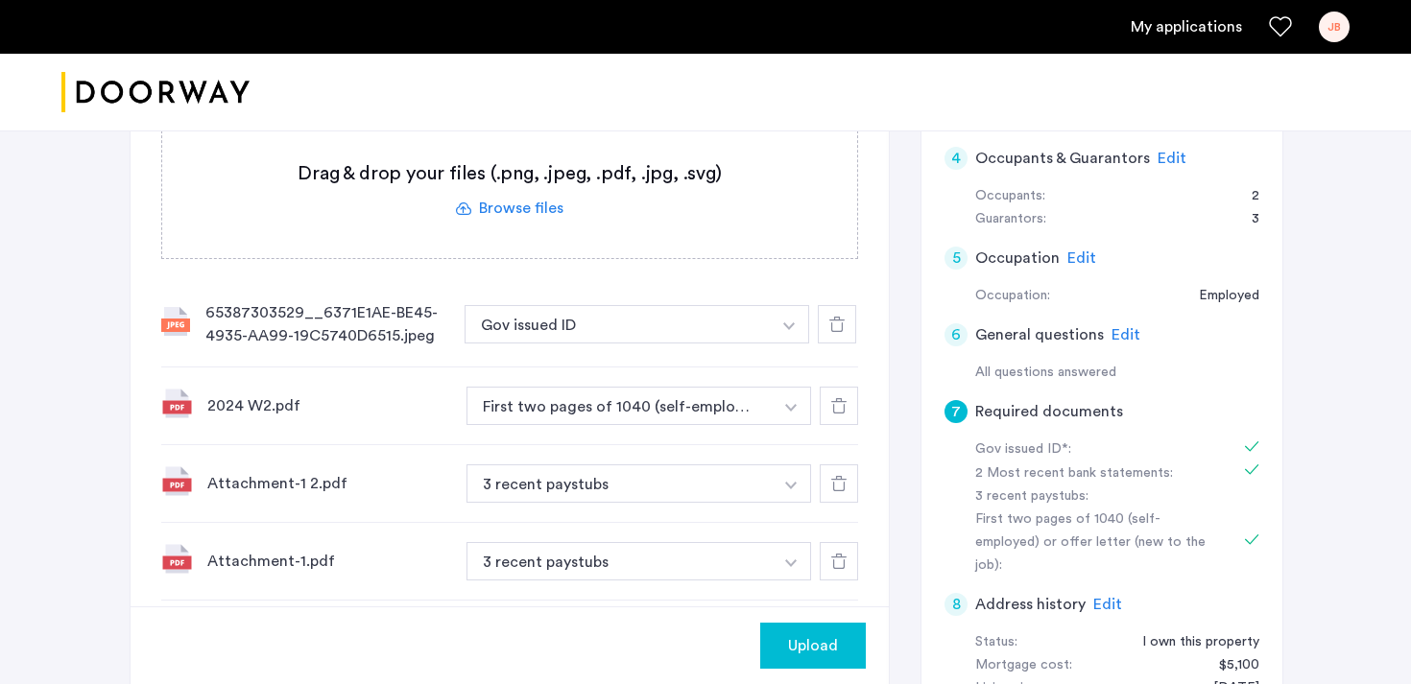
click at [790, 641] on span "Upload" at bounding box center [813, 645] width 50 height 23
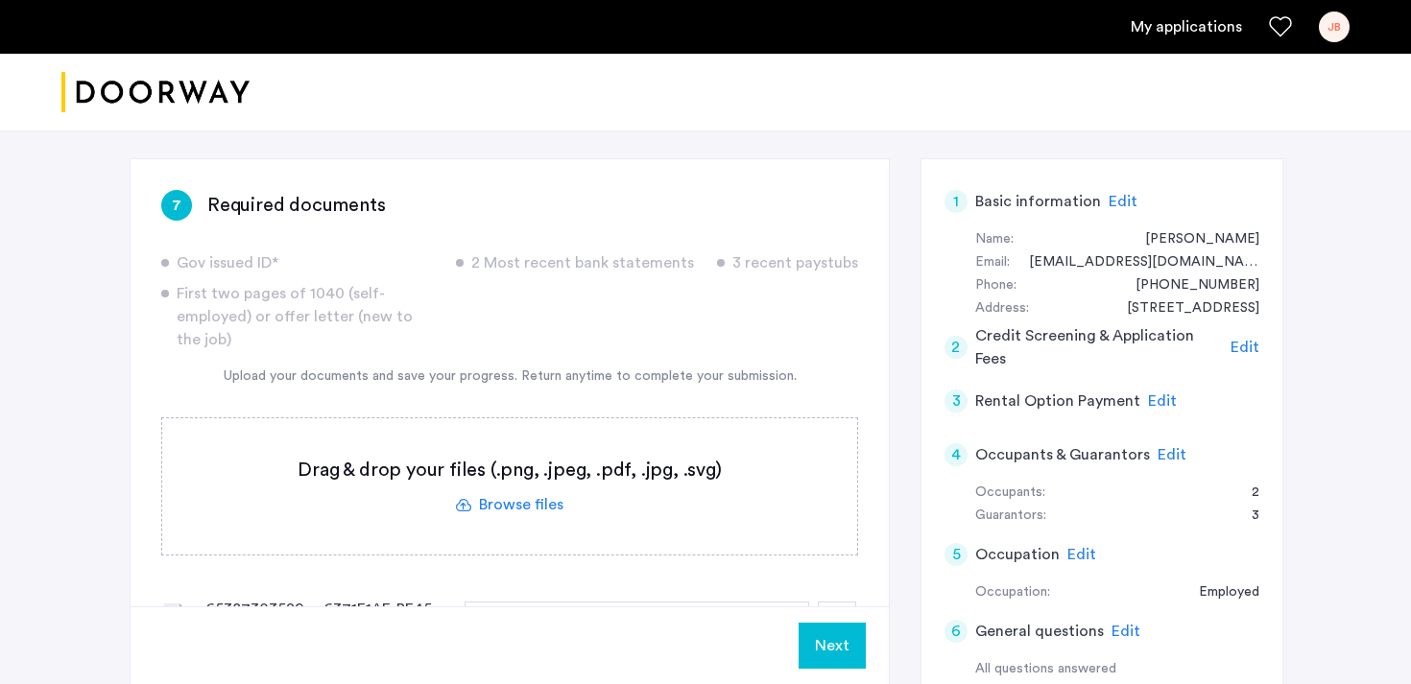
scroll to position [345, 0]
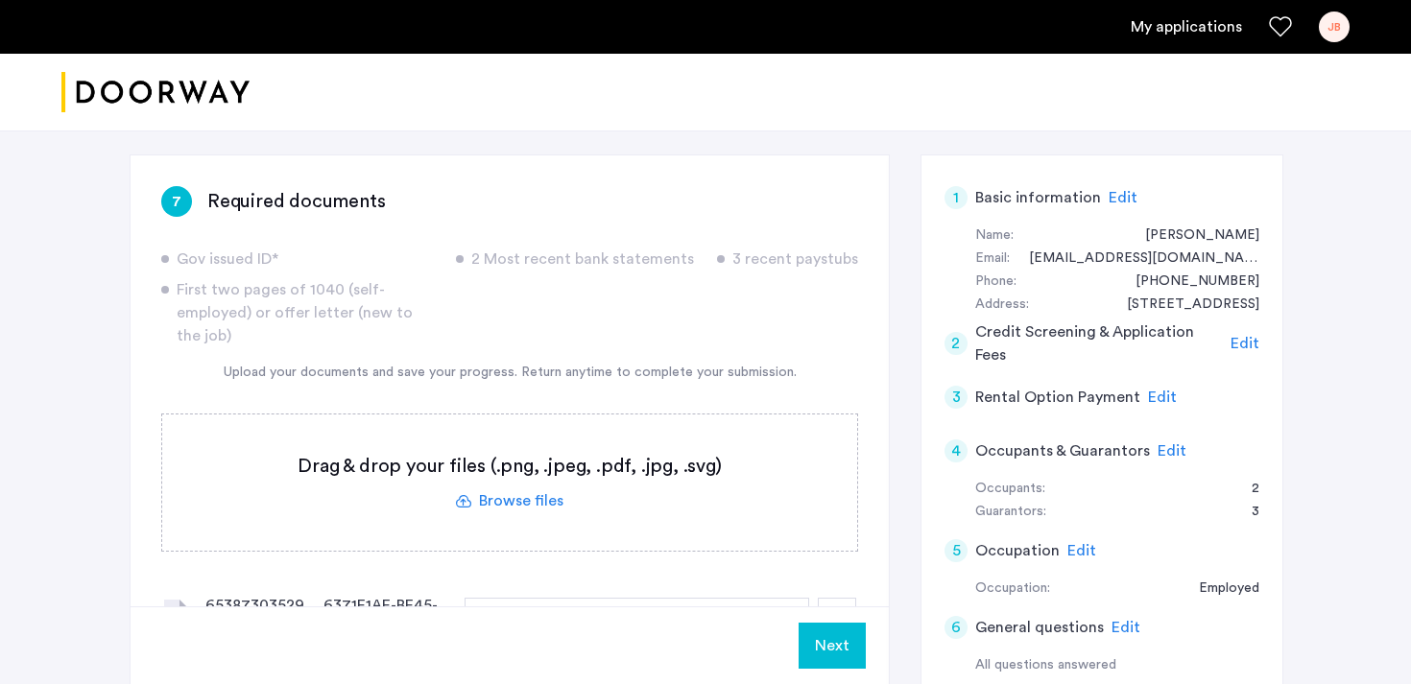
click at [1164, 443] on span "Edit" at bounding box center [1171, 450] width 29 height 15
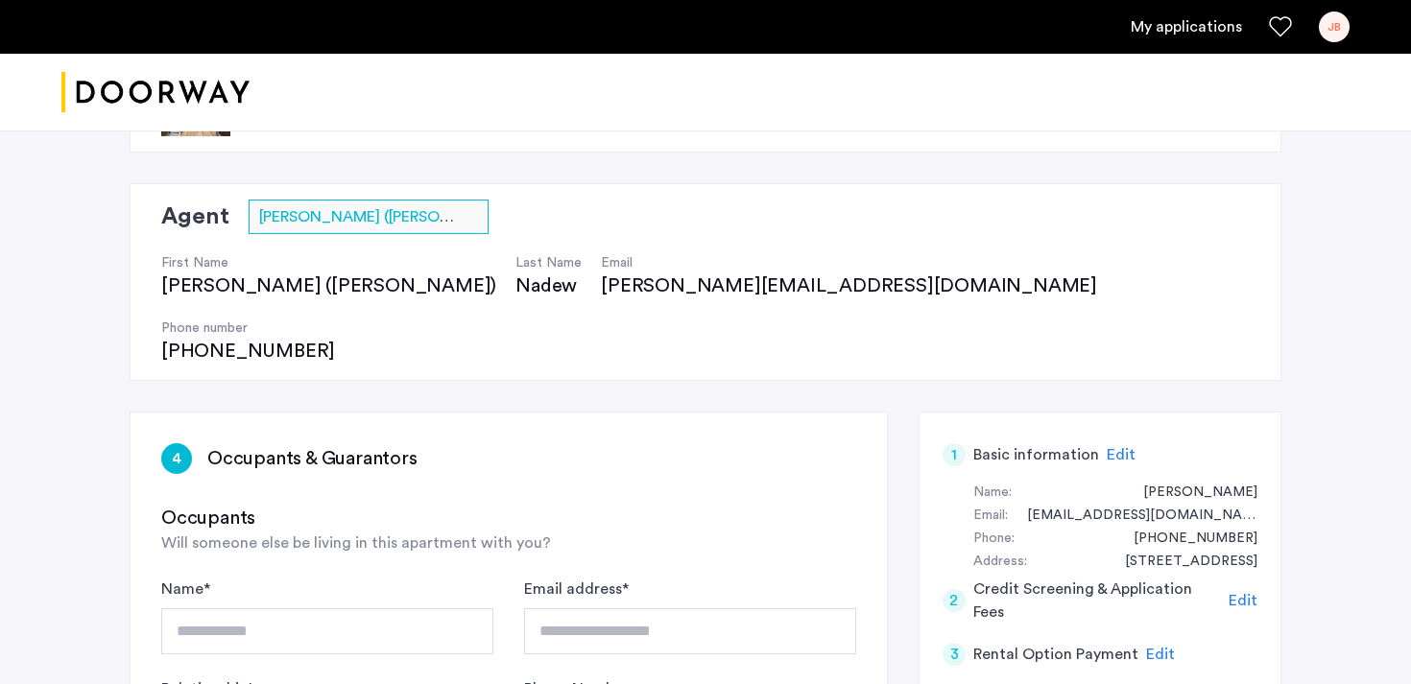
scroll to position [0, 0]
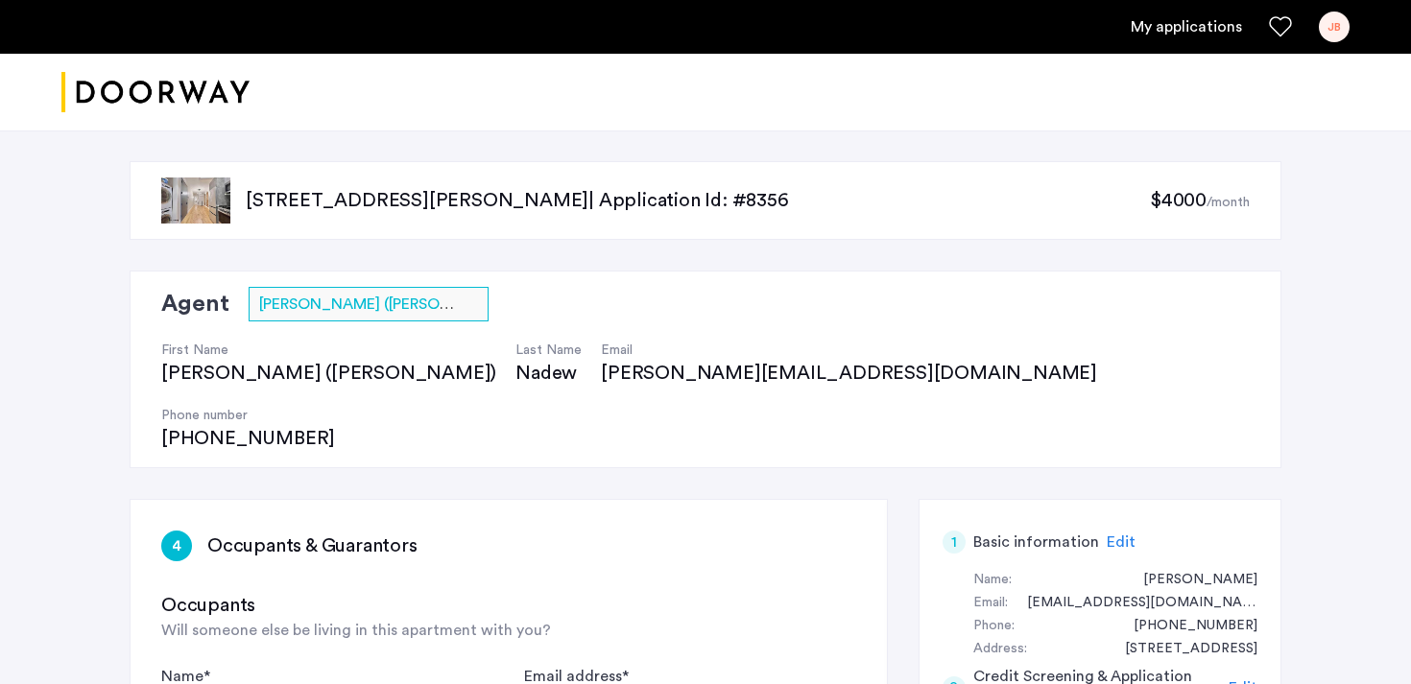
click at [1327, 29] on div "JB" at bounding box center [1334, 27] width 31 height 31
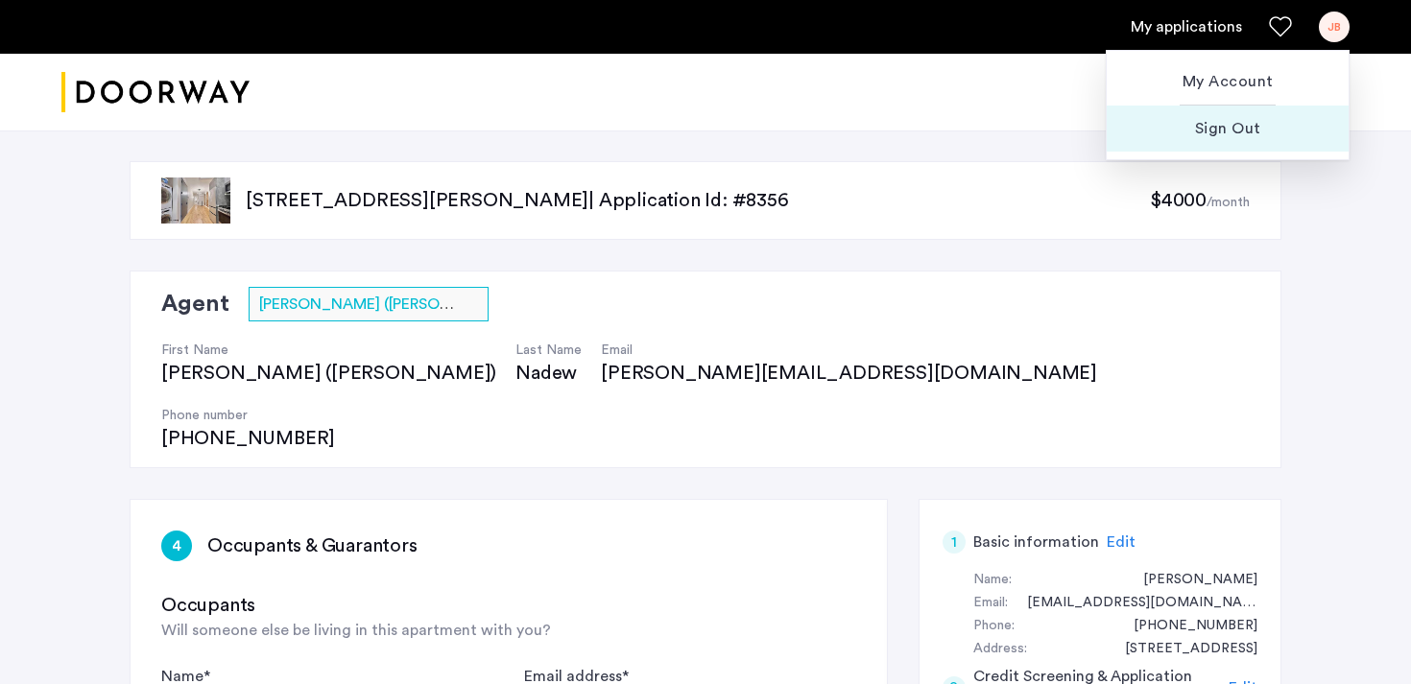
click at [1251, 136] on span "Sign Out" at bounding box center [1227, 128] width 211 height 23
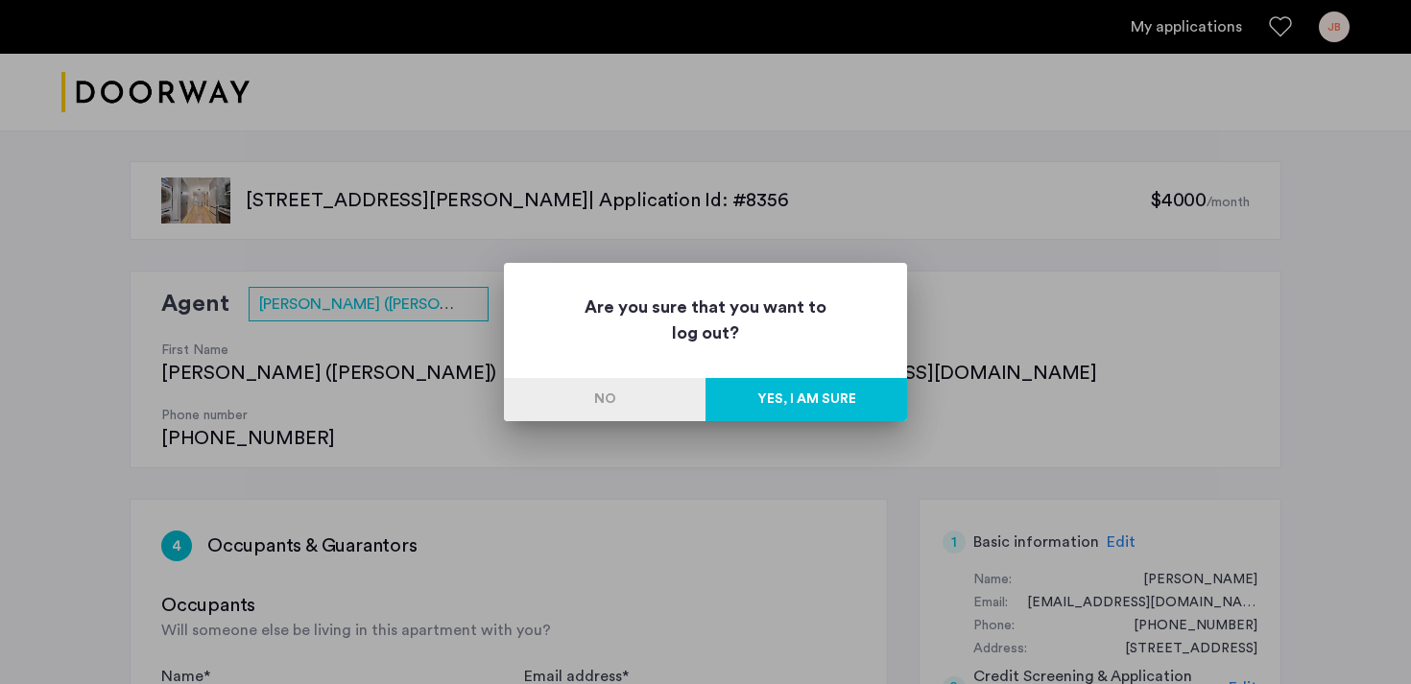
click at [742, 402] on button "Yes, I am sure" at bounding box center [806, 399] width 202 height 43
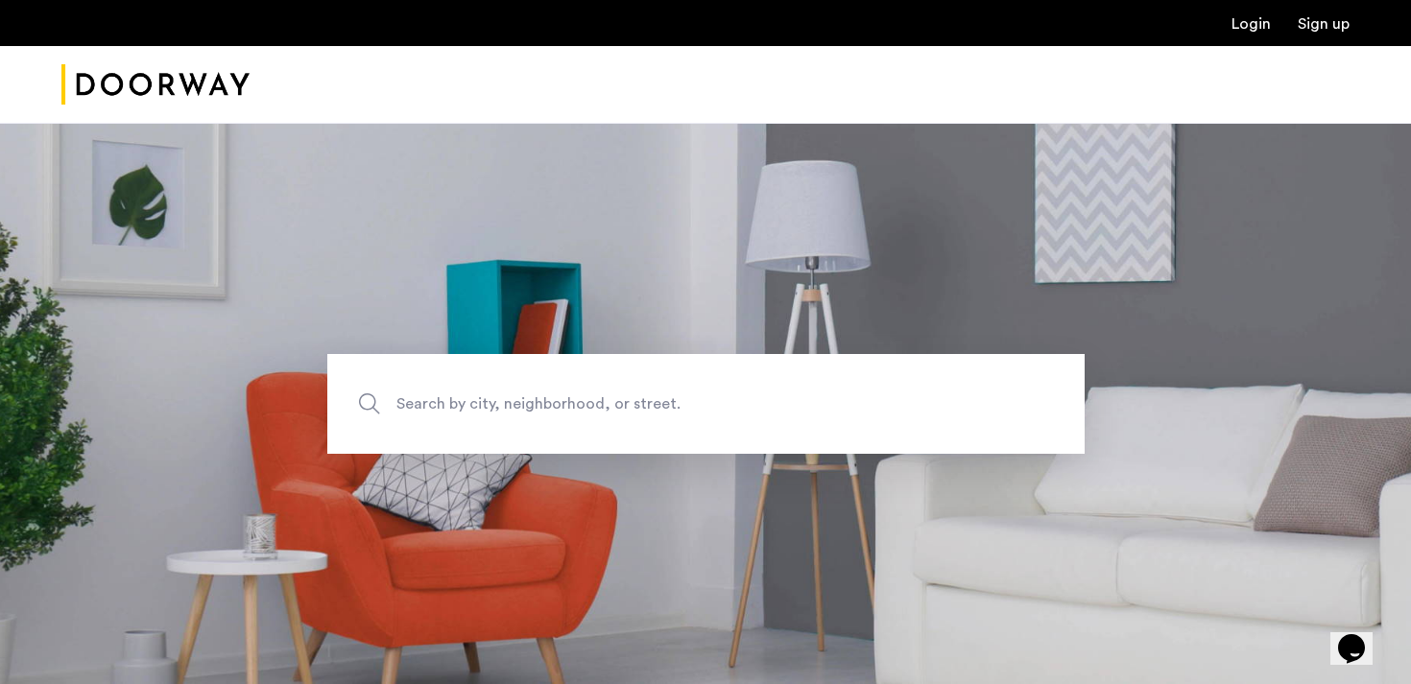
click at [1238, 26] on link "Login" at bounding box center [1250, 23] width 39 height 15
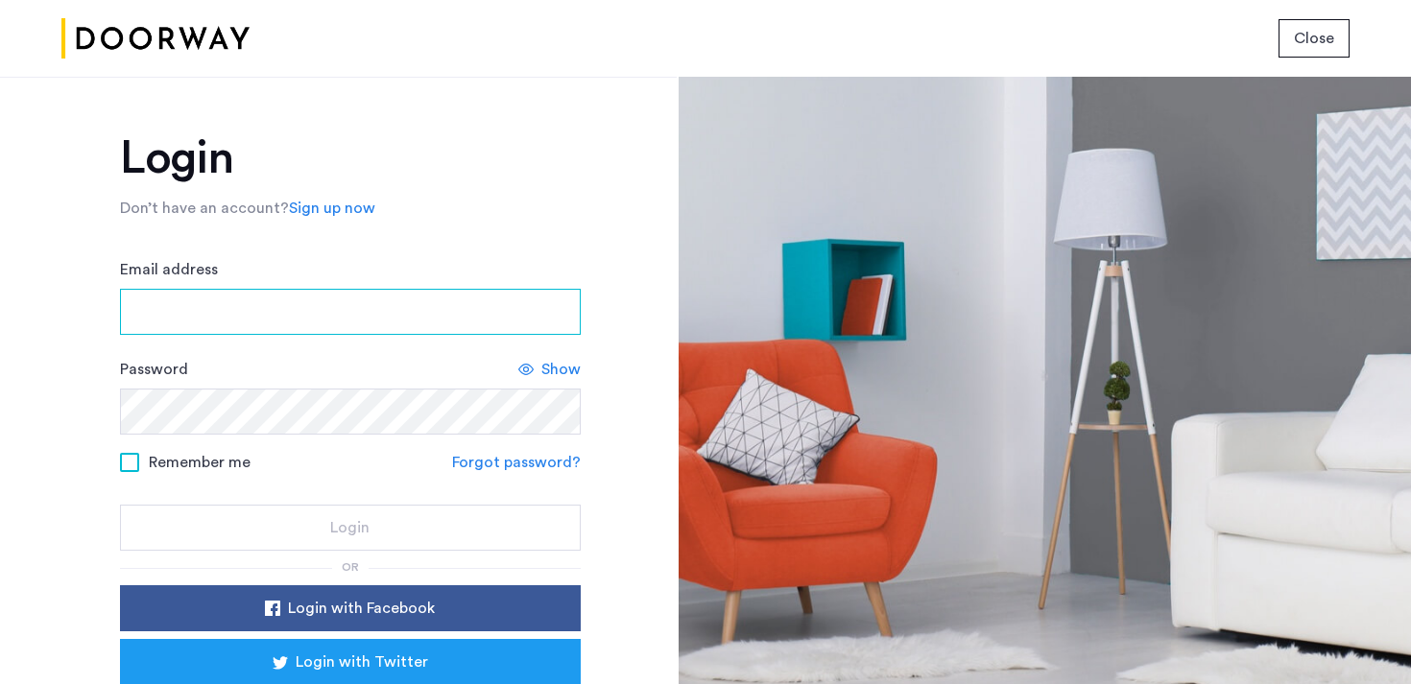
click at [360, 319] on input "Email address" at bounding box center [350, 312] width 461 height 46
type input "**********"
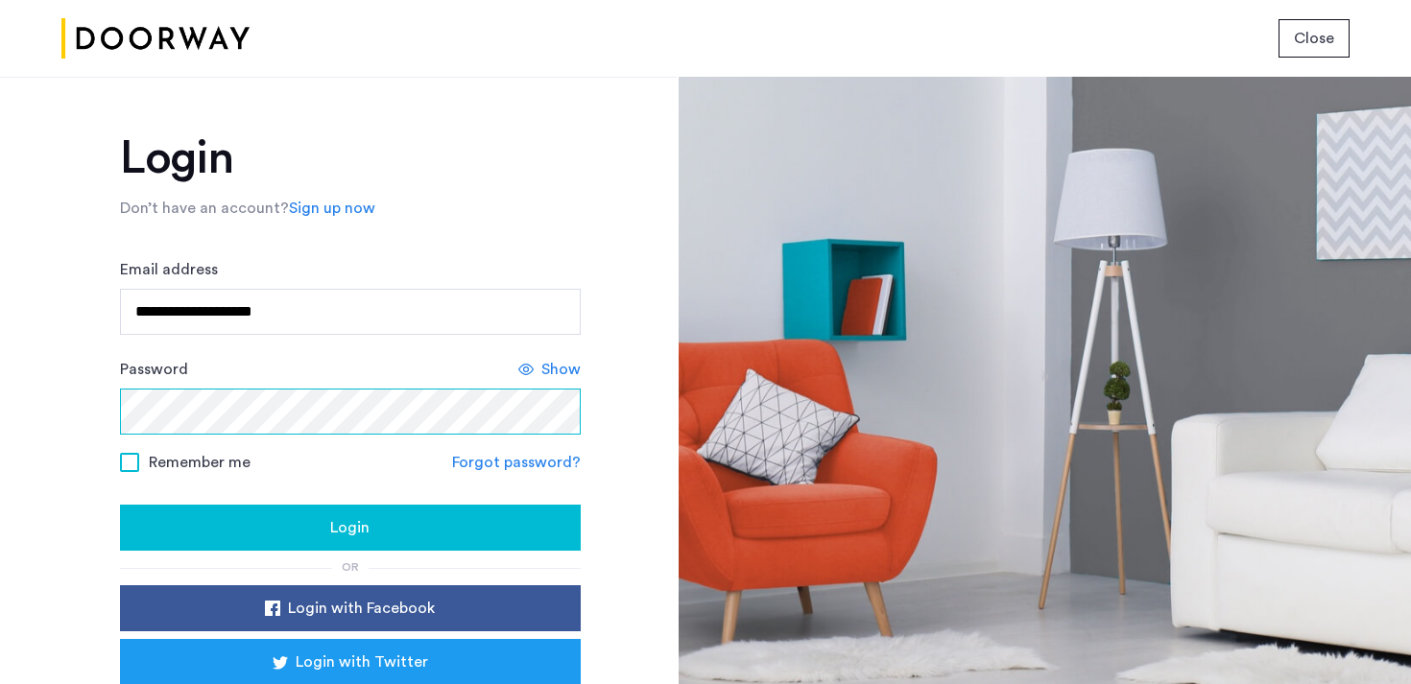
click at [120, 505] on button "Login" at bounding box center [350, 528] width 461 height 46
